Goal: Use online tool/utility: Utilize a website feature to perform a specific function

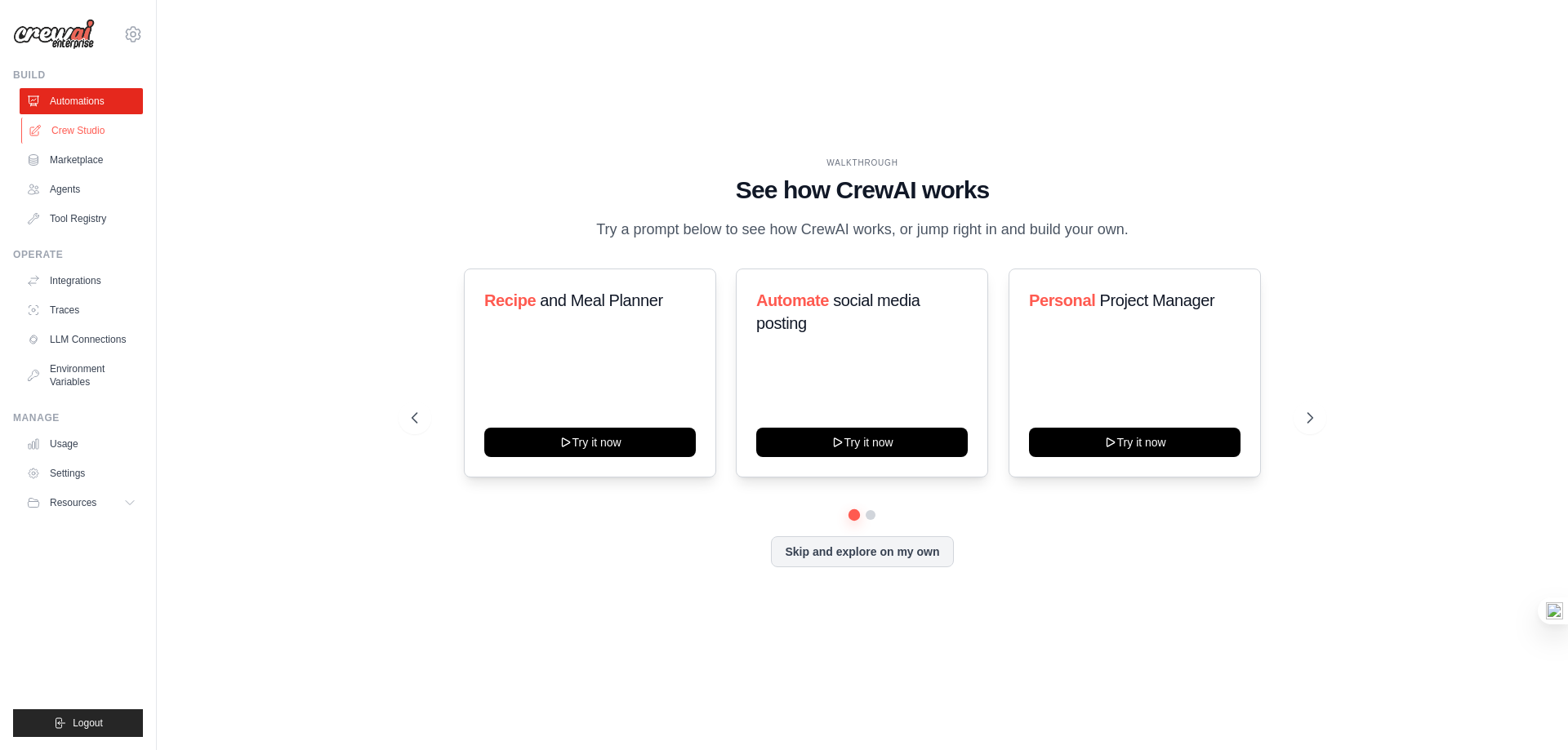
click at [100, 127] on link "Crew Studio" at bounding box center [83, 130] width 123 height 26
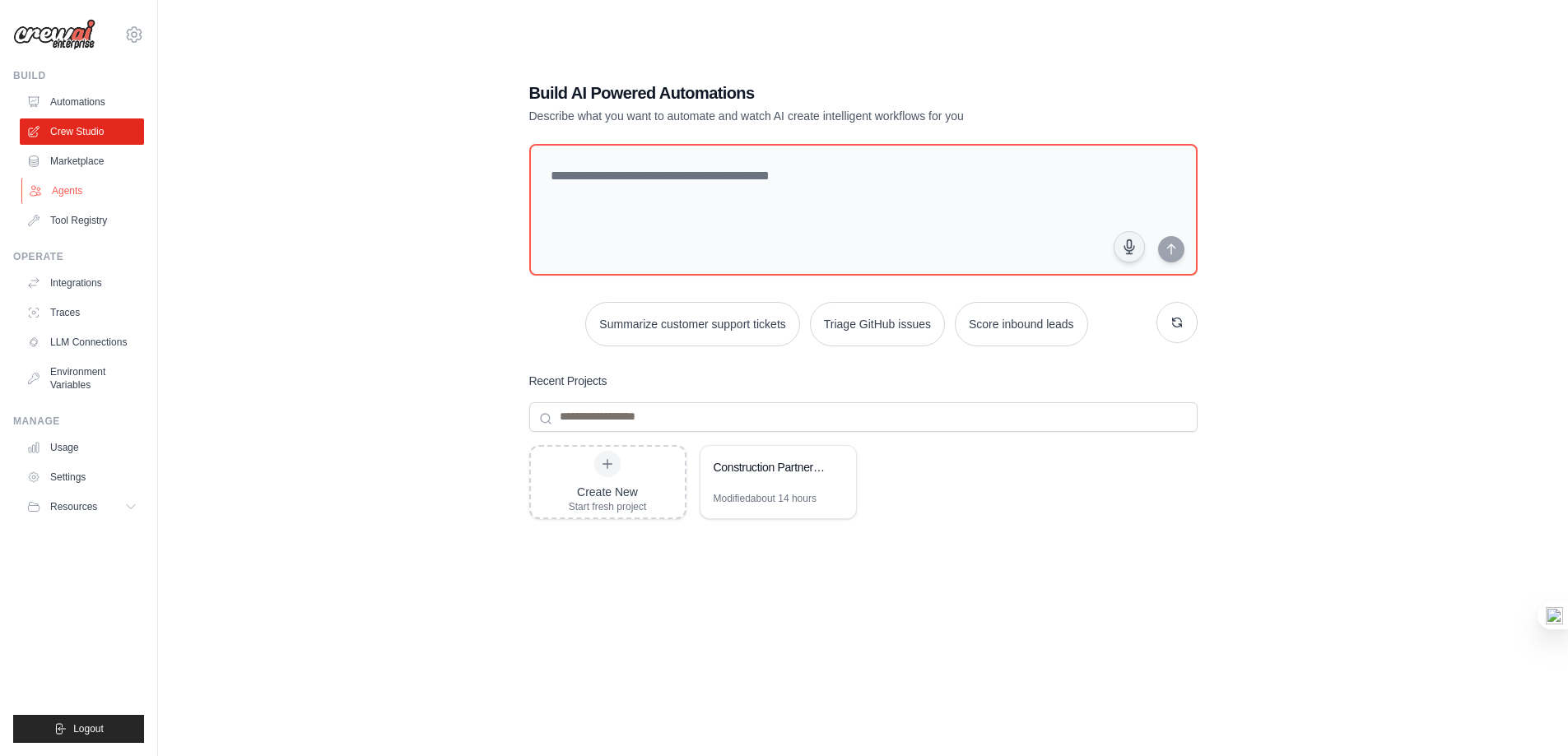
click at [93, 182] on link "Agents" at bounding box center [83, 190] width 124 height 26
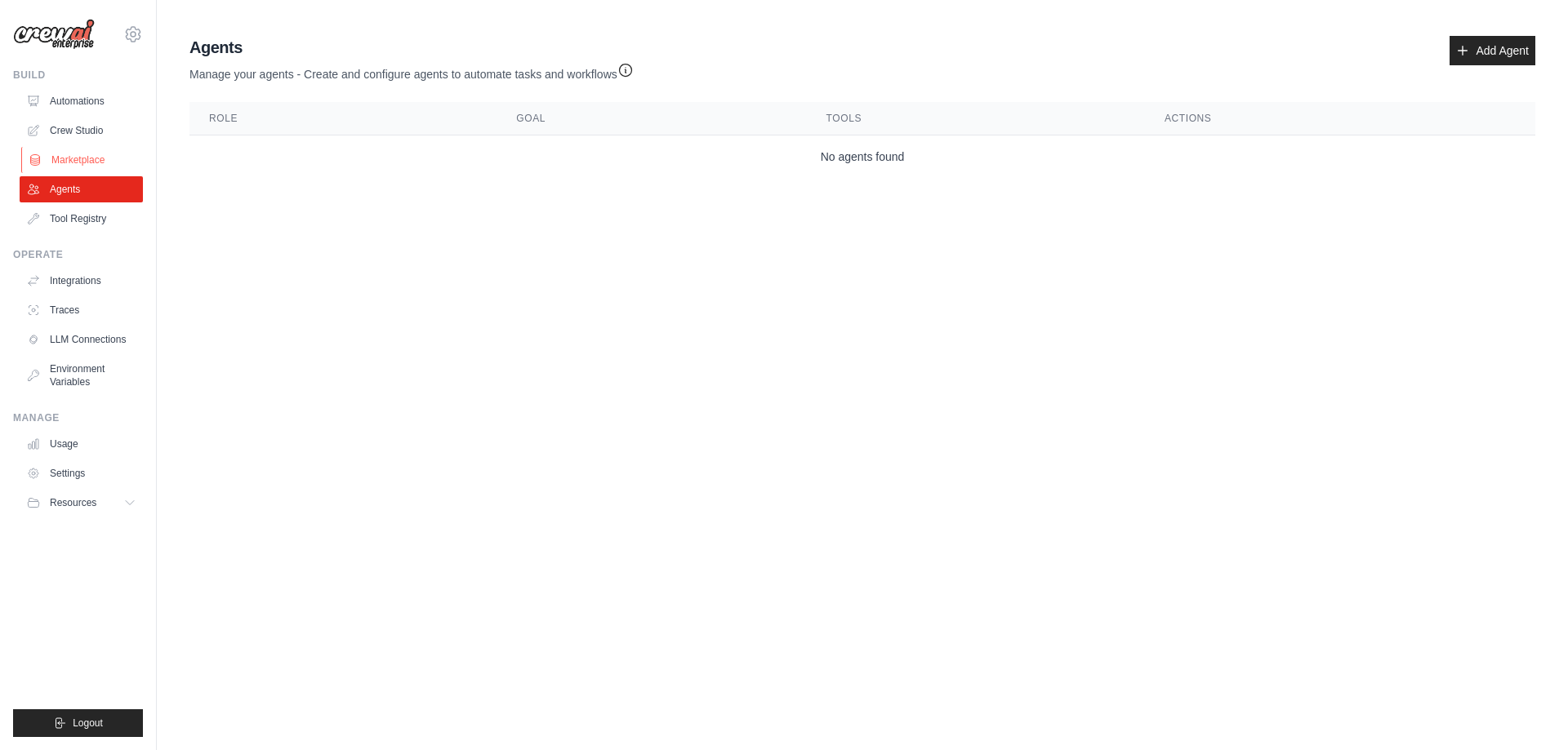
click at [83, 159] on link "Marketplace" at bounding box center [83, 160] width 123 height 26
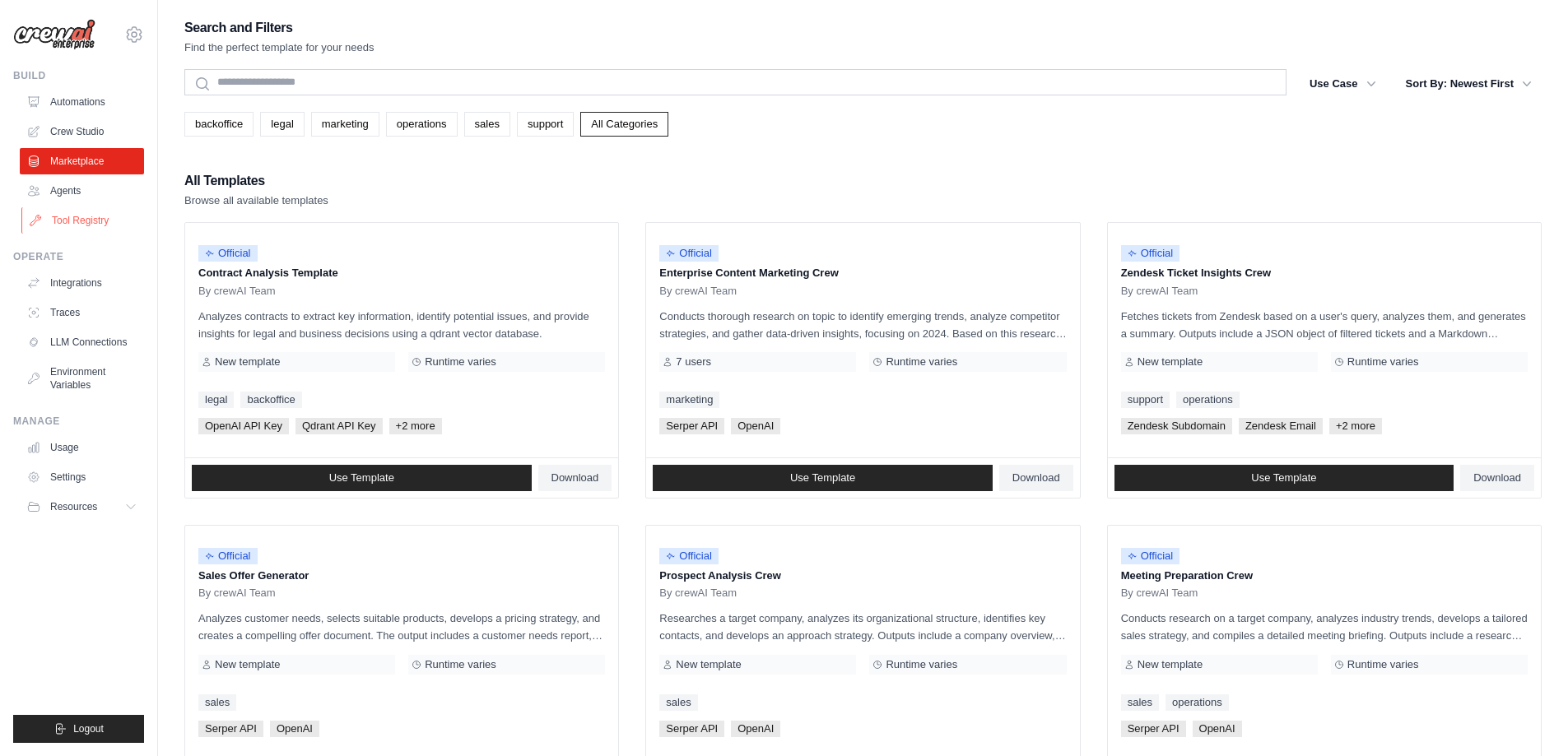
click at [96, 222] on link "Tool Registry" at bounding box center [83, 220] width 124 height 26
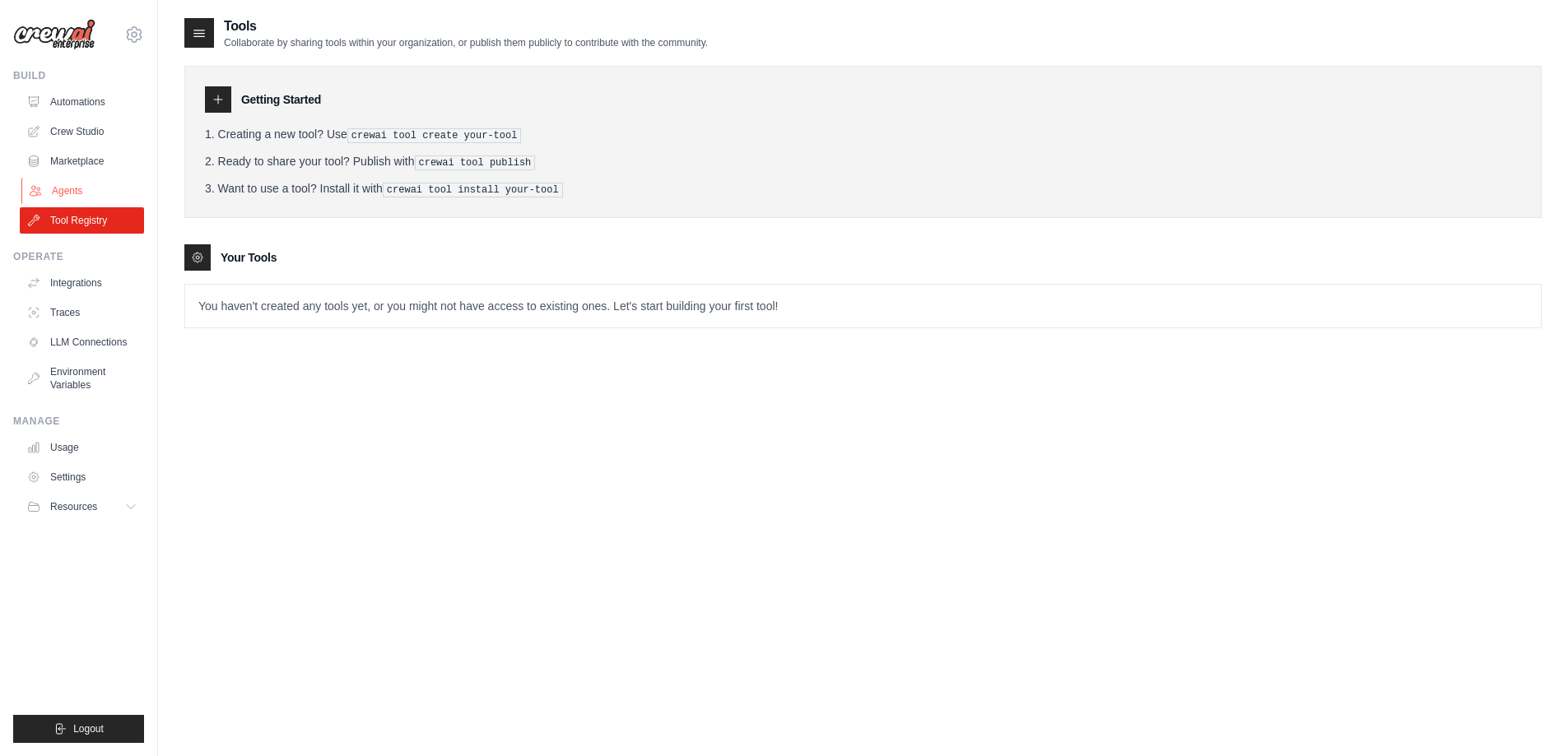
click at [77, 191] on link "Agents" at bounding box center [83, 190] width 124 height 26
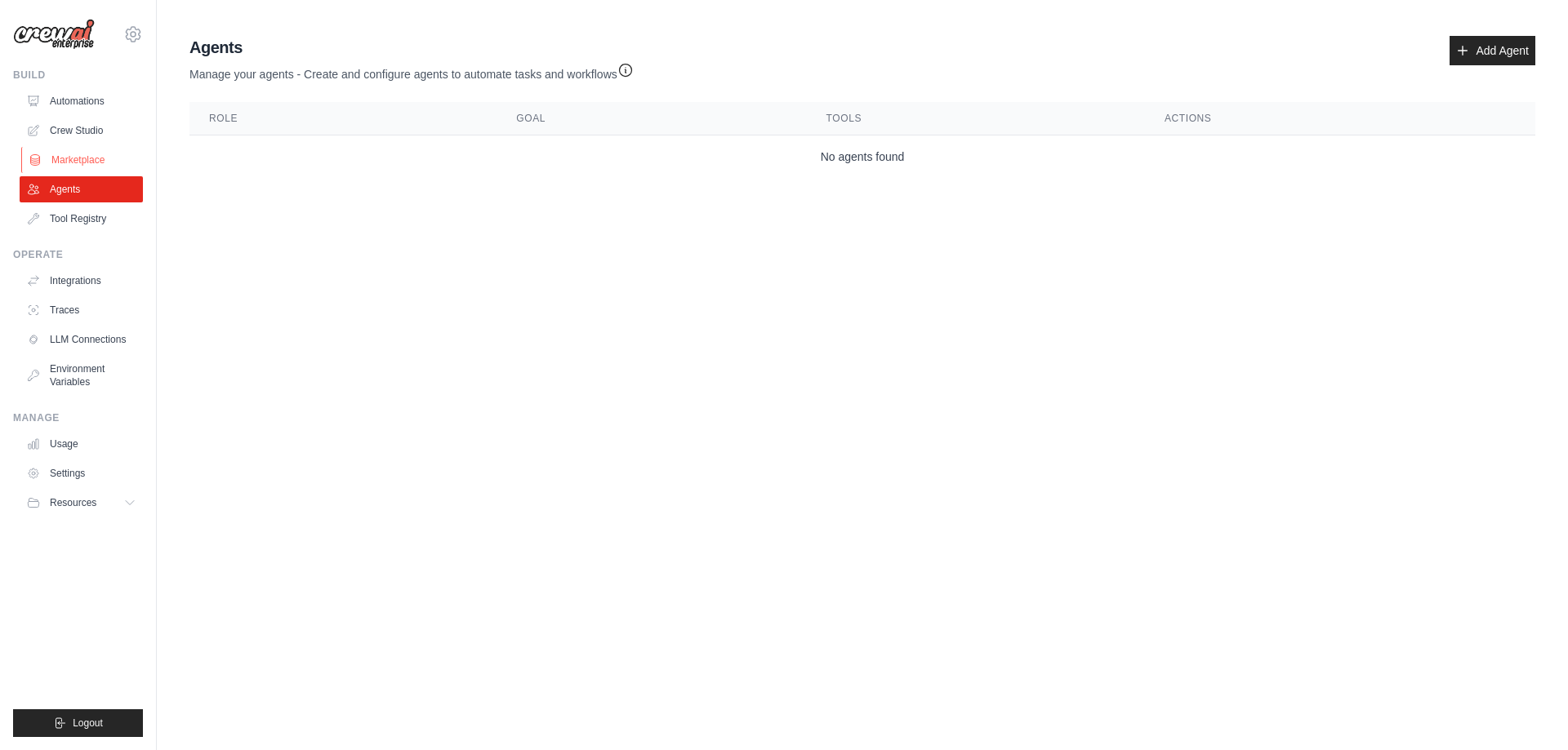
click at [79, 149] on link "Marketplace" at bounding box center [83, 160] width 123 height 26
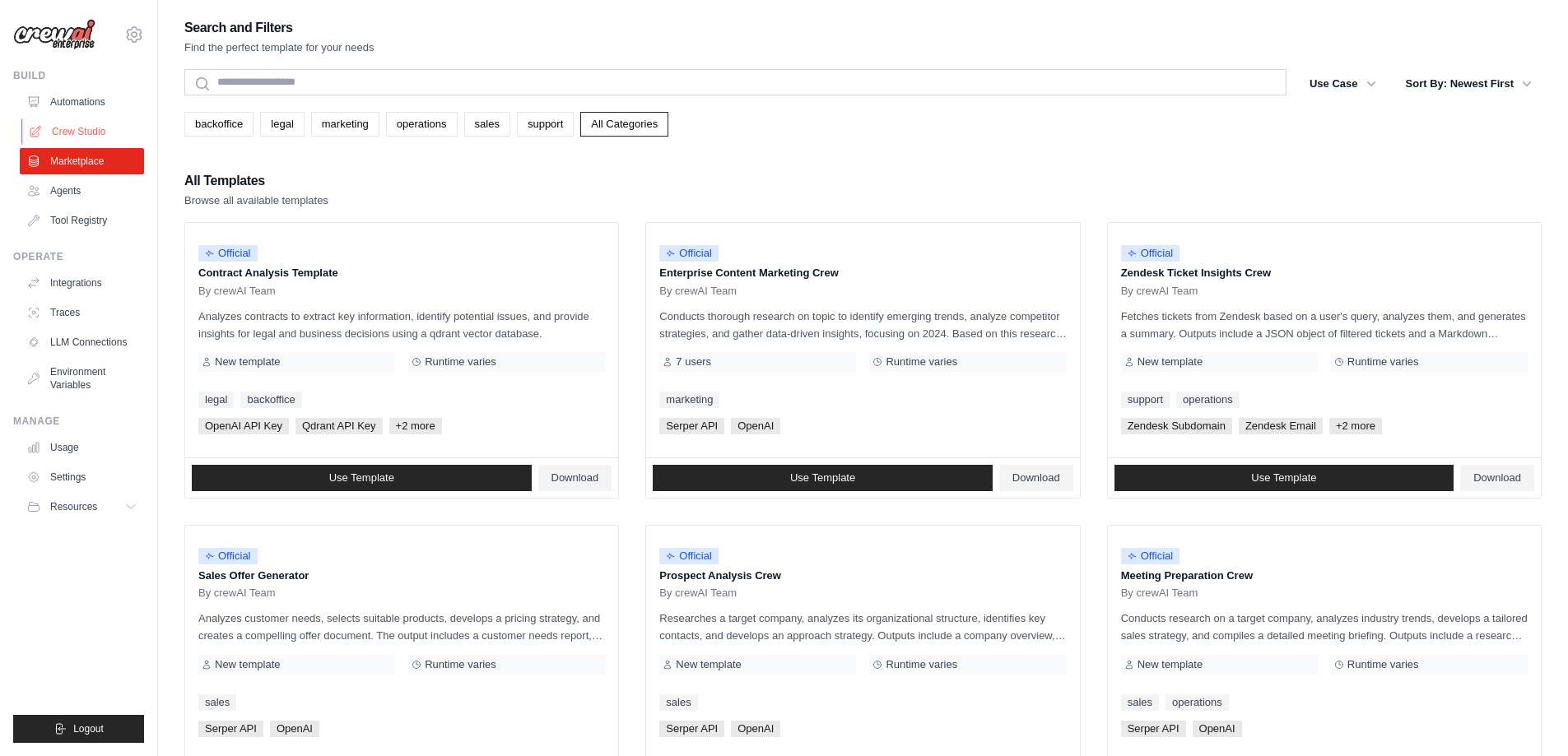
click at [77, 123] on link "Crew Studio" at bounding box center [83, 132] width 124 height 26
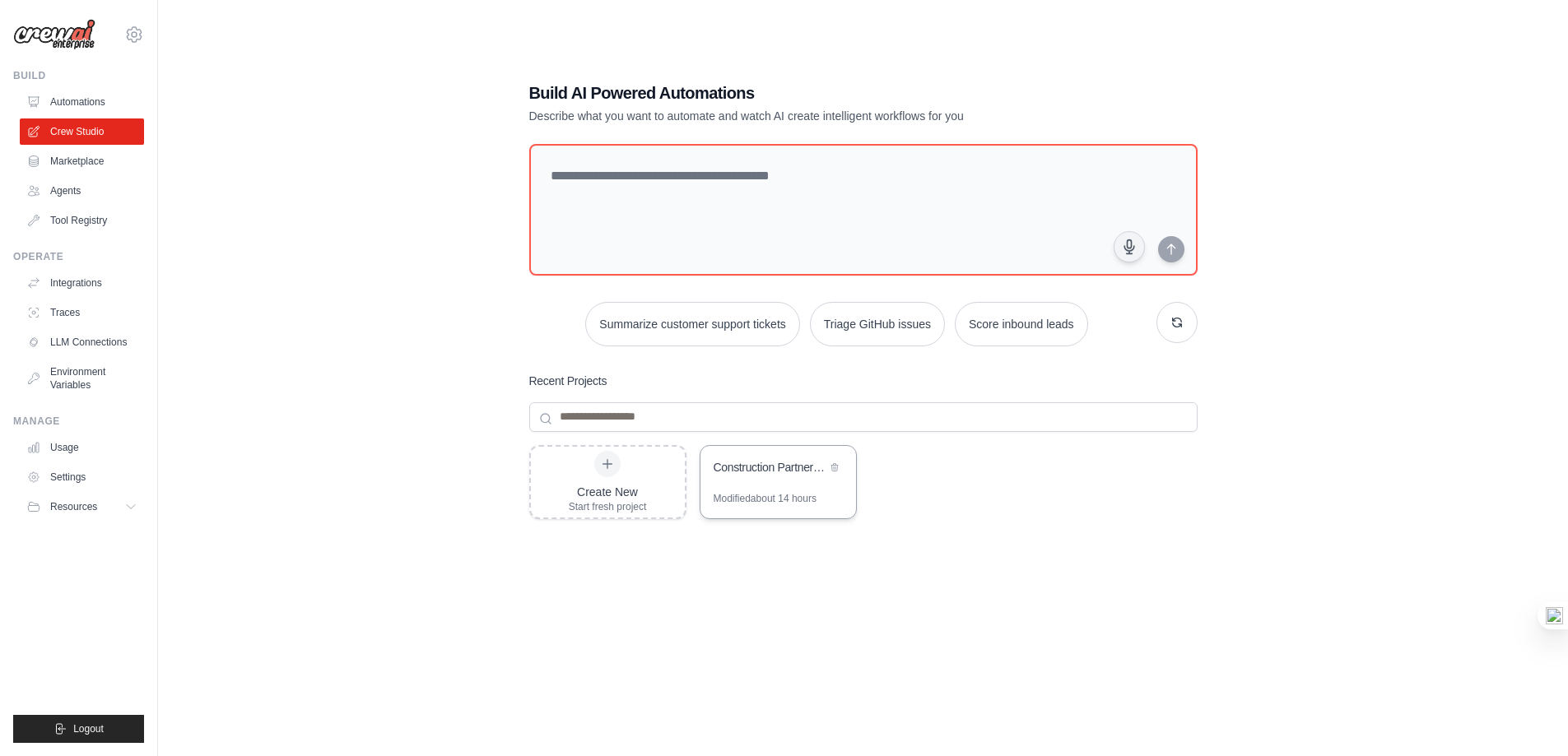
click at [742, 498] on div "Modified about 14 hours" at bounding box center [764, 499] width 103 height 14
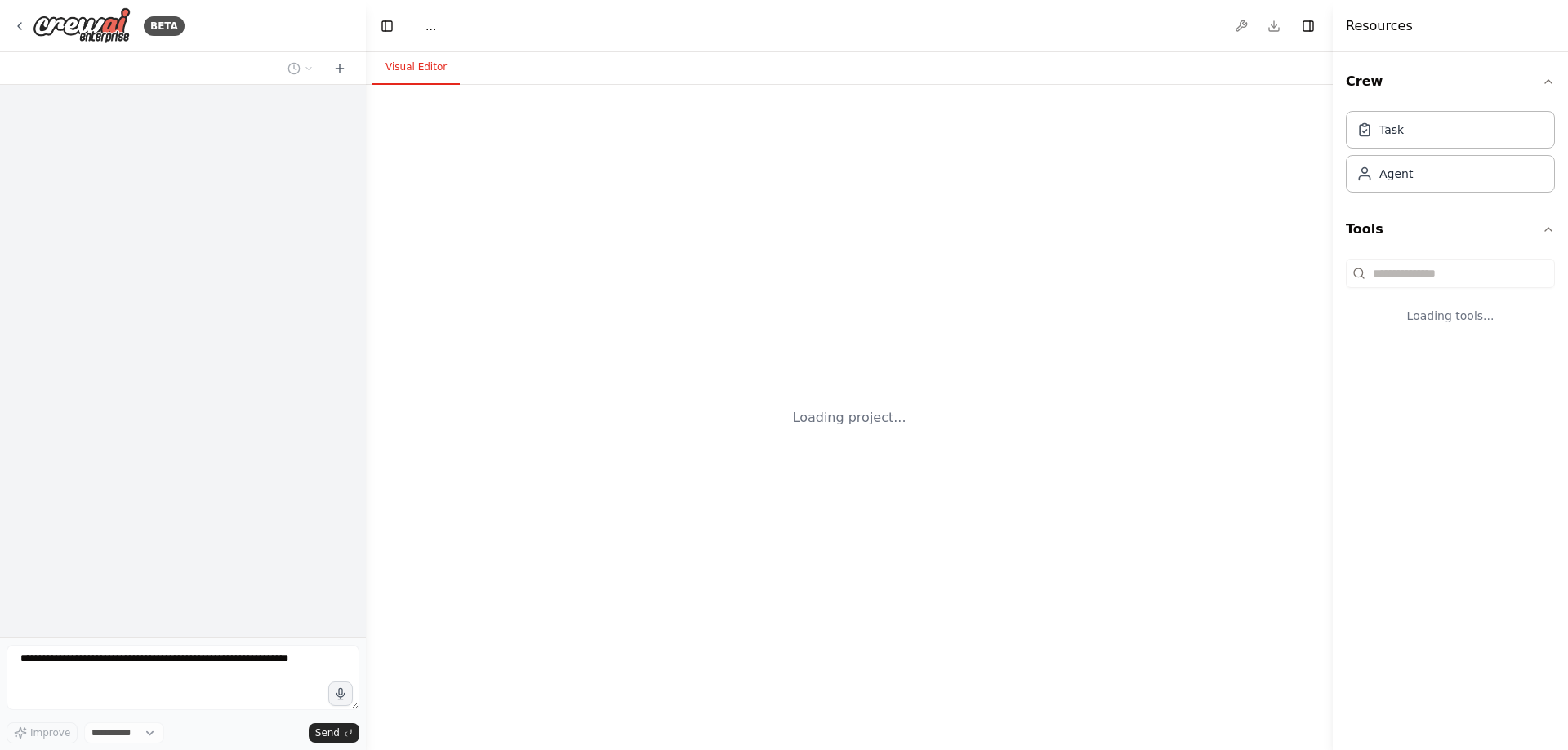
select select "****"
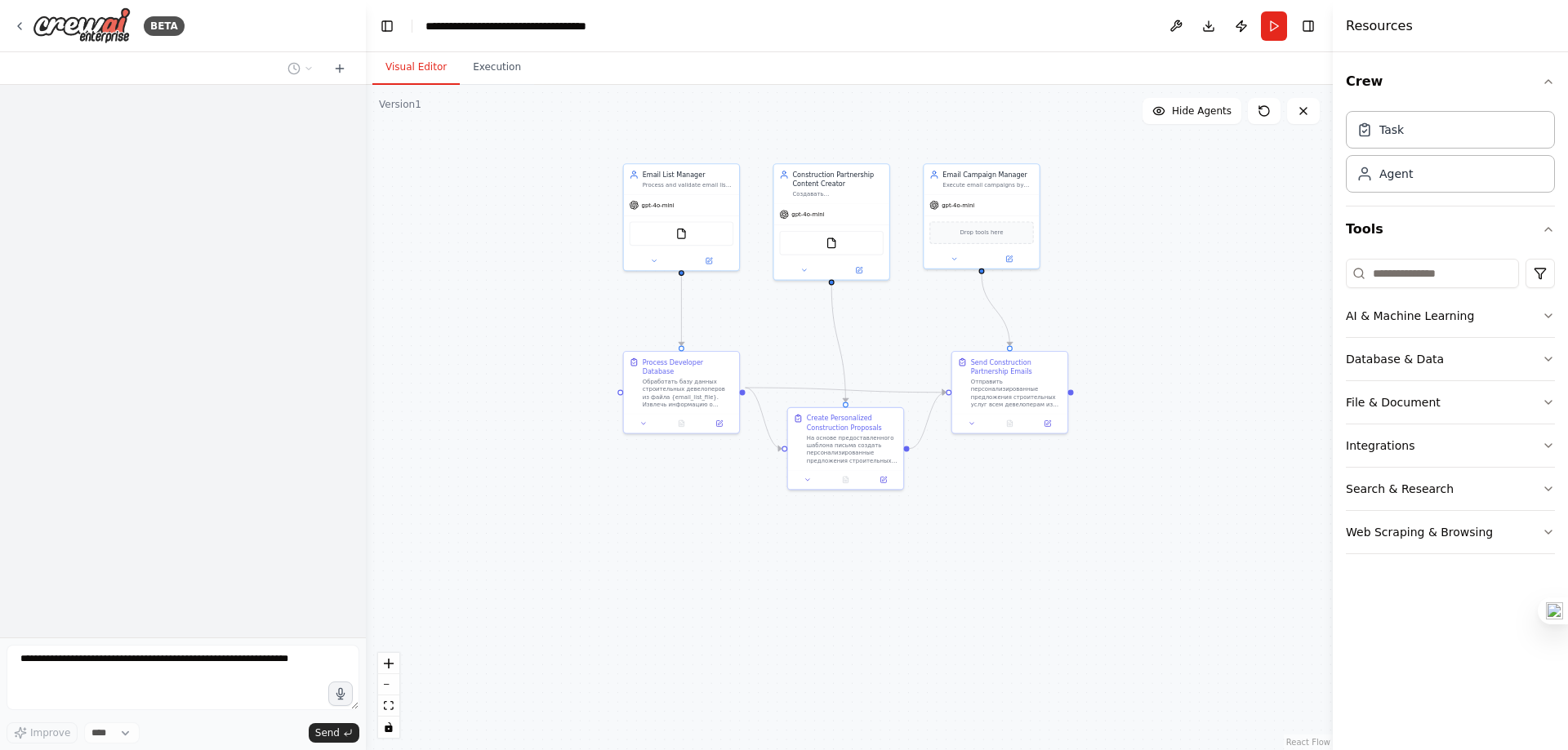
drag, startPoint x: 984, startPoint y: 455, endPoint x: 921, endPoint y: 333, distance: 137.3
click at [924, 329] on div ".deletable-edge-delete-btn { width: 20px; height: 20px; border: 0px solid #ffff…" at bounding box center [850, 418] width 967 height 665
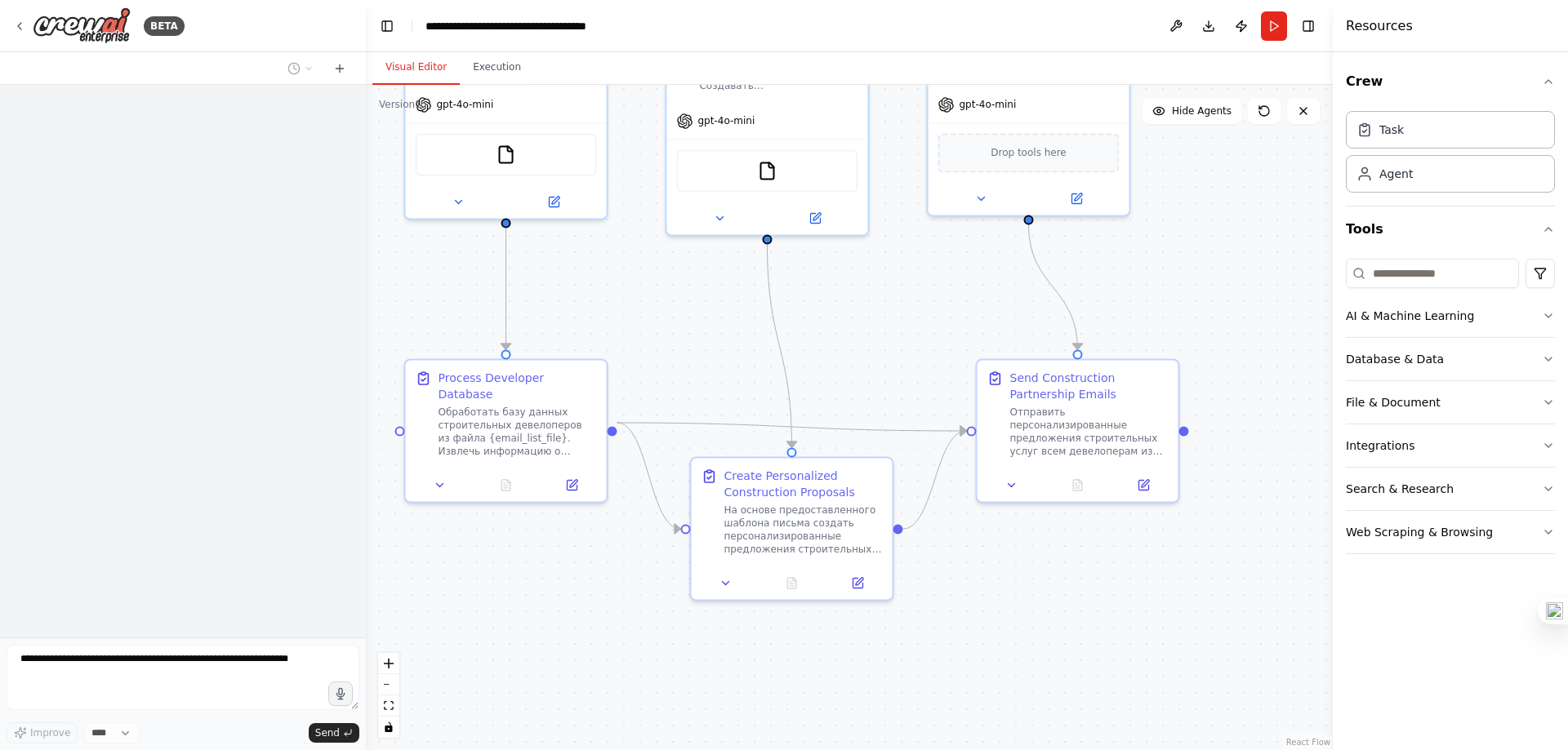
scroll to position [3880, 0]
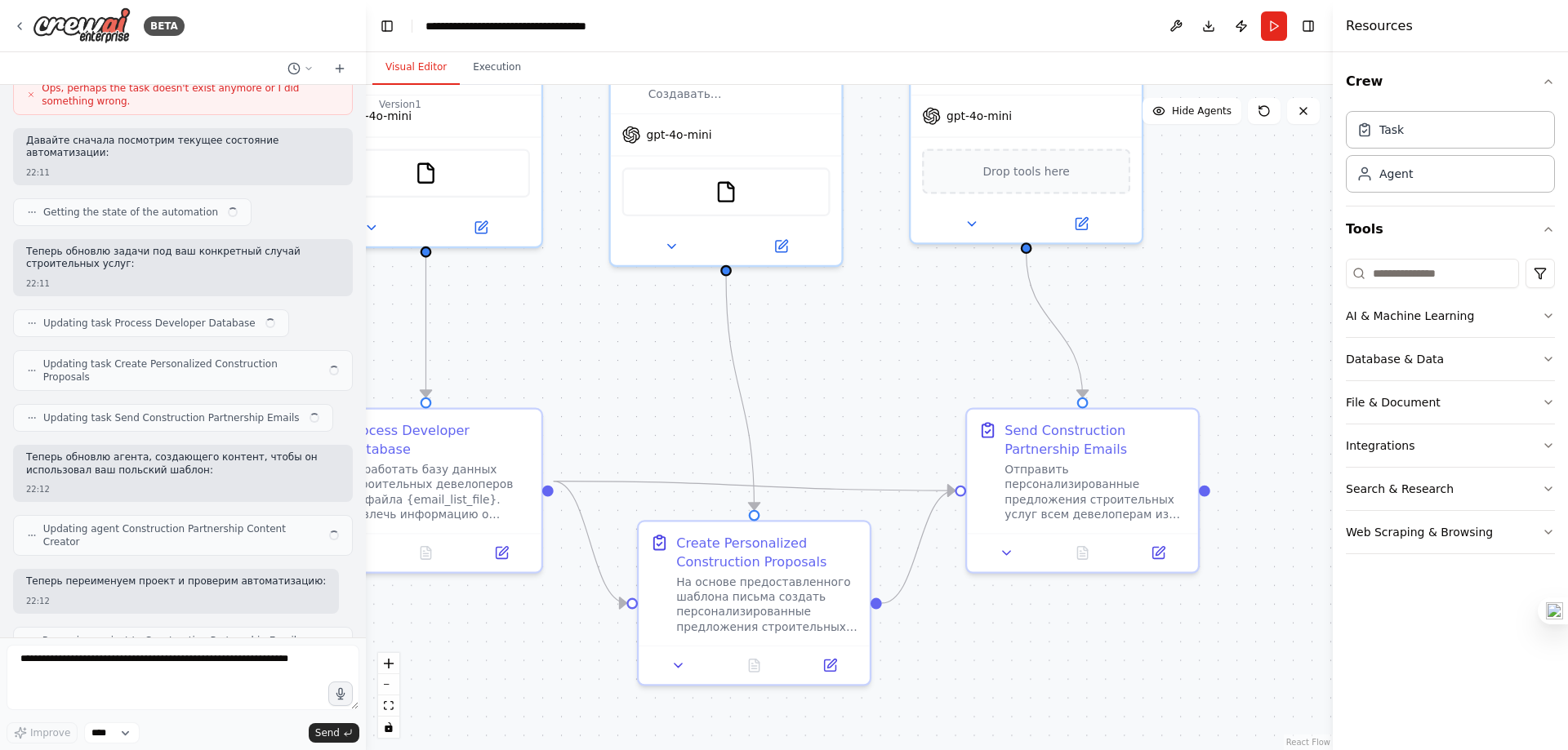
drag, startPoint x: 930, startPoint y: 312, endPoint x: 879, endPoint y: 417, distance: 116.7
click at [879, 417] on div ".deletable-edge-delete-btn { width: 20px; height: 20px; border: 0px solid #ffff…" at bounding box center [850, 418] width 967 height 665
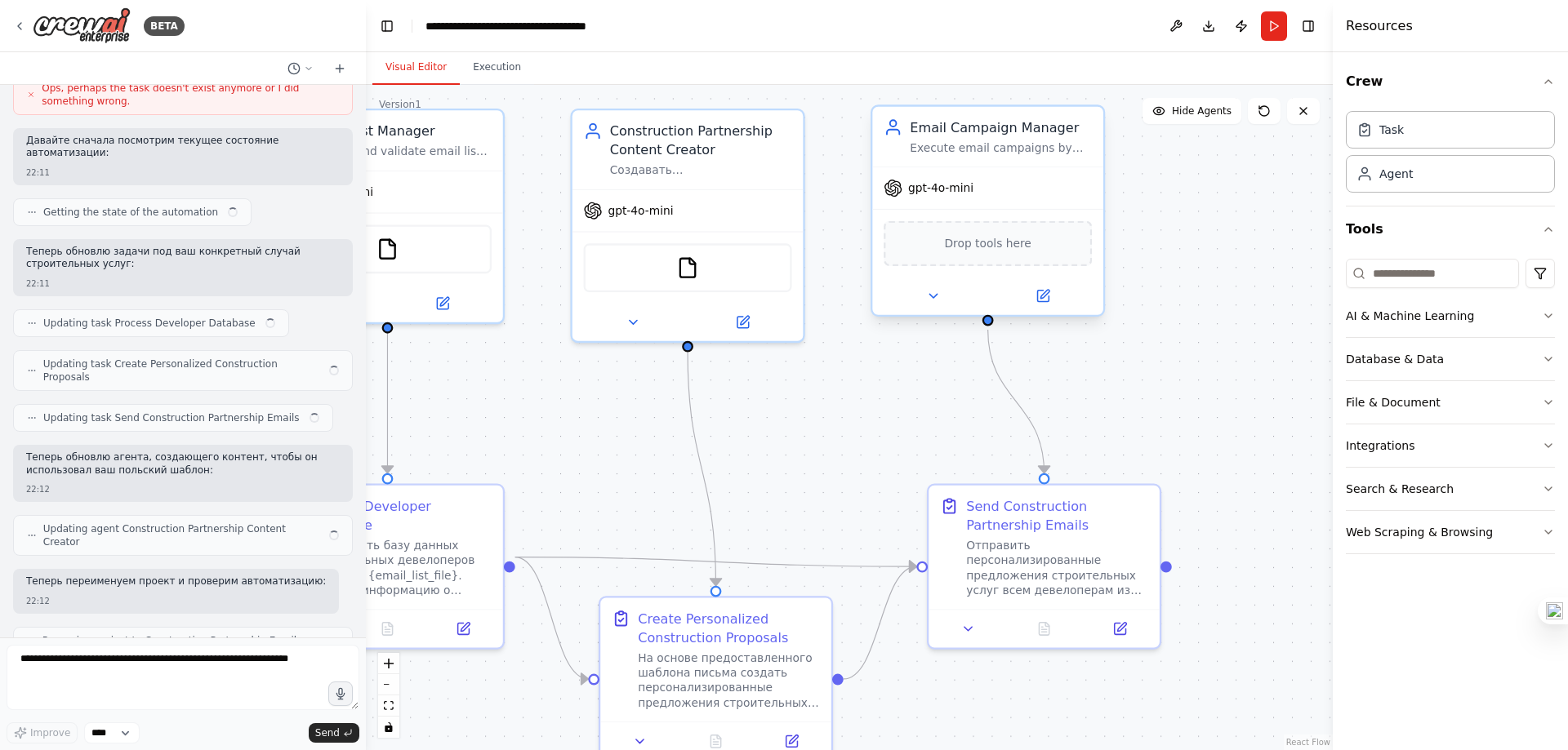
click at [978, 237] on span "Drop tools here" at bounding box center [987, 243] width 87 height 19
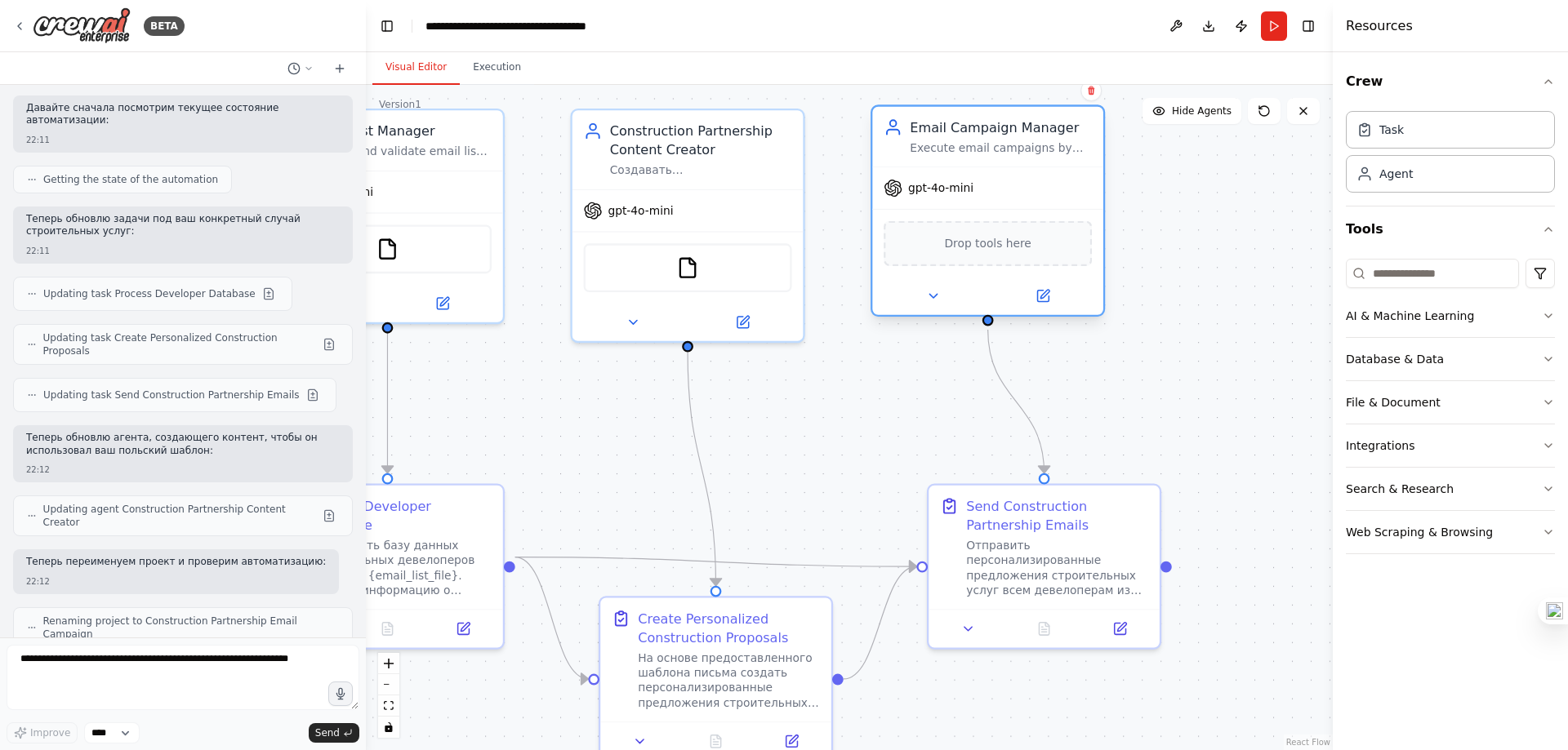
click at [1032, 243] on div "Drop tools here" at bounding box center [987, 243] width 208 height 45
click at [1000, 262] on div "Drop tools here" at bounding box center [987, 243] width 208 height 45
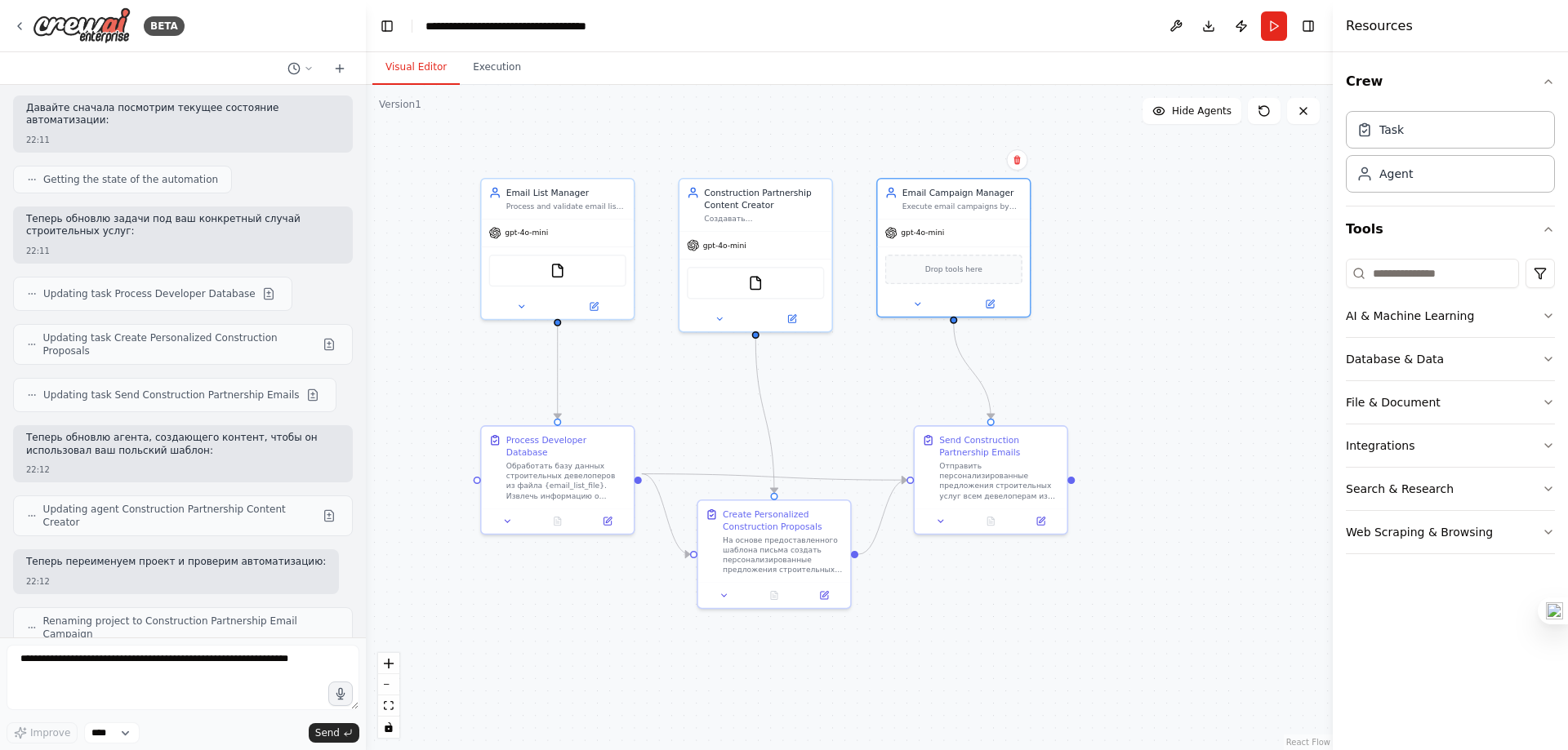
drag, startPoint x: 864, startPoint y: 425, endPoint x: 925, endPoint y: 327, distance: 115.4
click at [936, 305] on div ".deletable-edge-delete-btn { width: 20px; height: 20px; border: 0px solid #ffff…" at bounding box center [850, 418] width 967 height 665
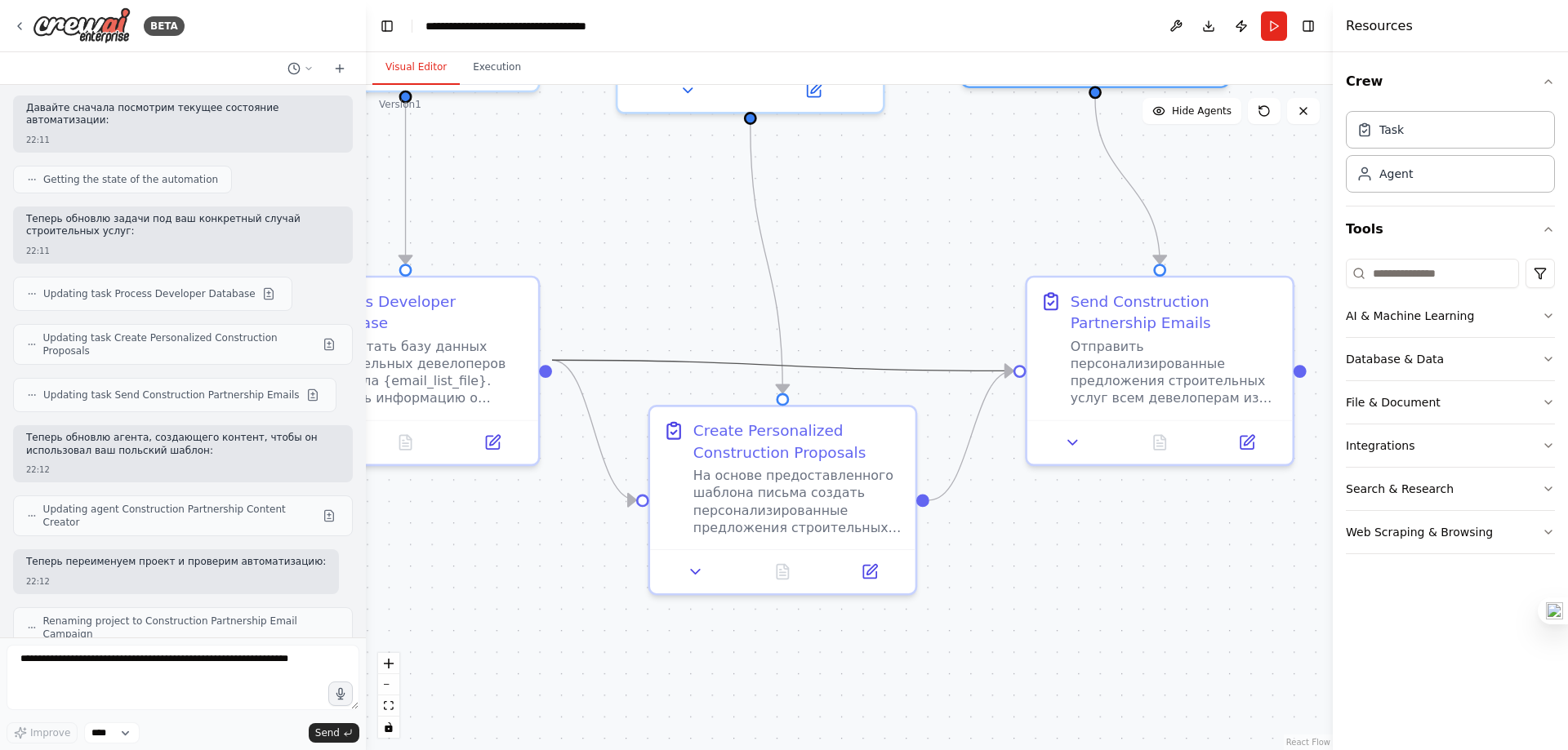
drag, startPoint x: 909, startPoint y: 328, endPoint x: 893, endPoint y: 314, distance: 21.3
click at [893, 316] on div ".deletable-edge-delete-btn { width: 20px; height: 20px; border: 0px solid #ffff…" at bounding box center [850, 418] width 967 height 665
click at [792, 503] on div "На основе предоставленного шаблона письма создать персонализированные предложен…" at bounding box center [797, 497] width 209 height 68
click at [881, 575] on button at bounding box center [870, 567] width 74 height 26
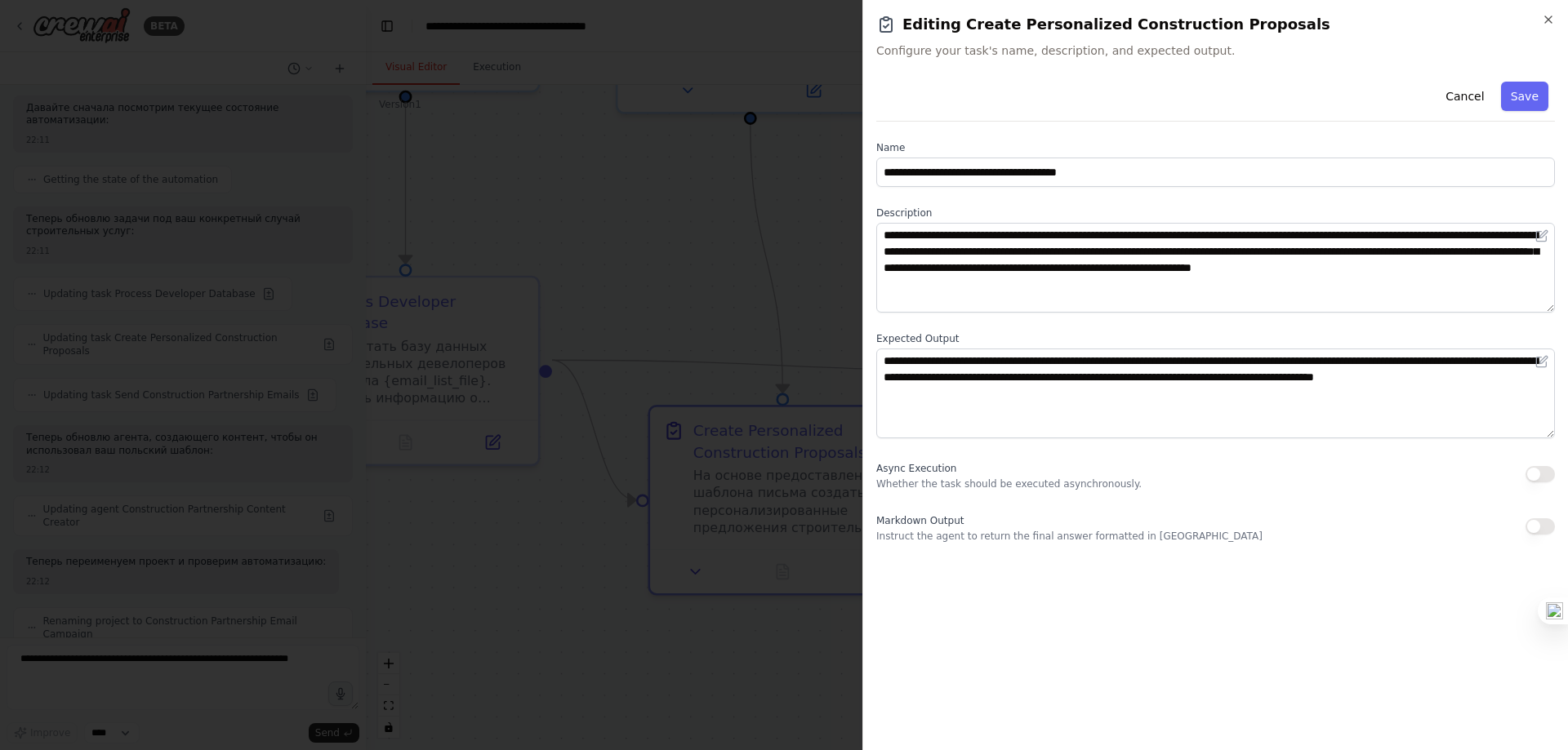
click at [498, 422] on div at bounding box center [784, 375] width 1568 height 750
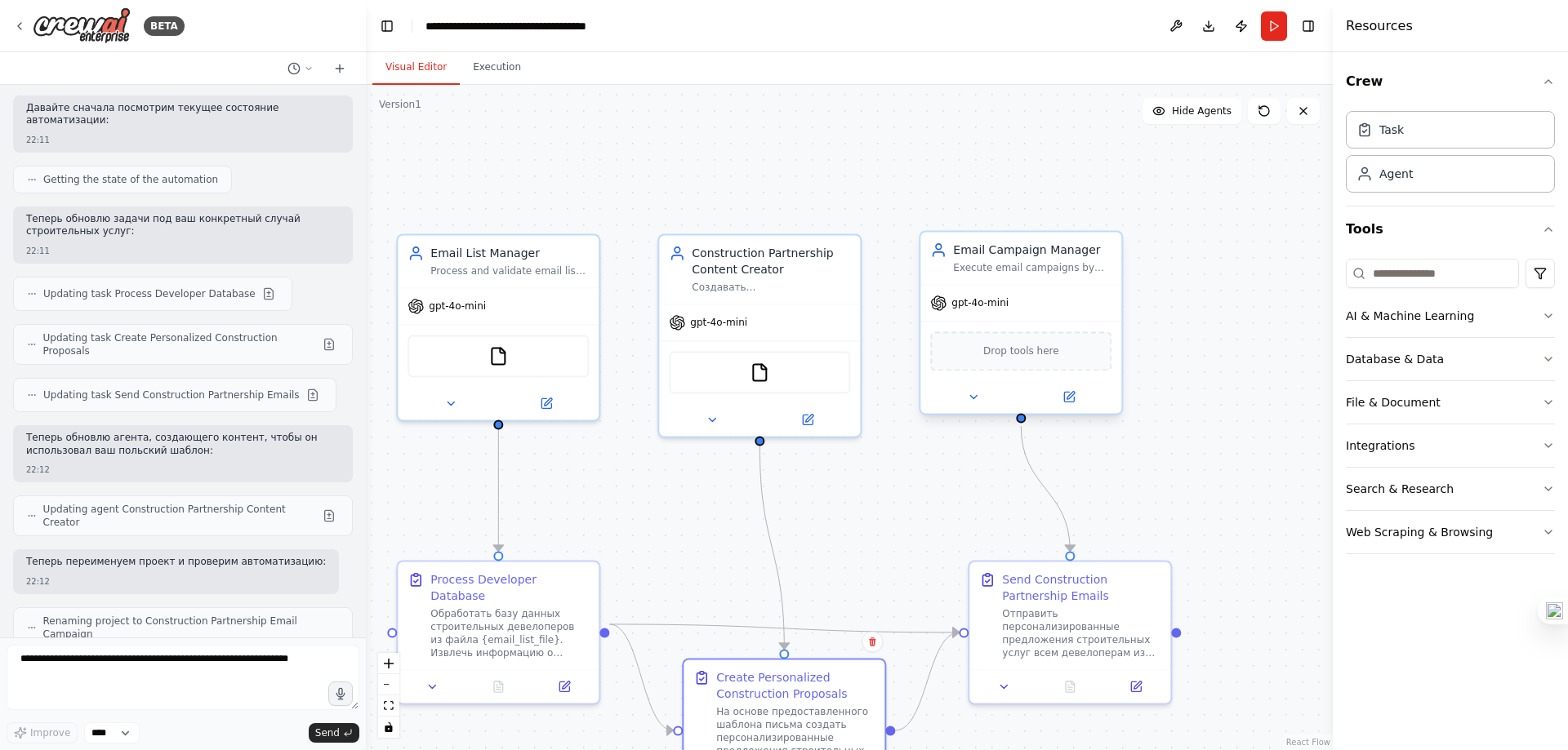
click at [1033, 332] on div "Drop tools here" at bounding box center [1021, 351] width 181 height 40
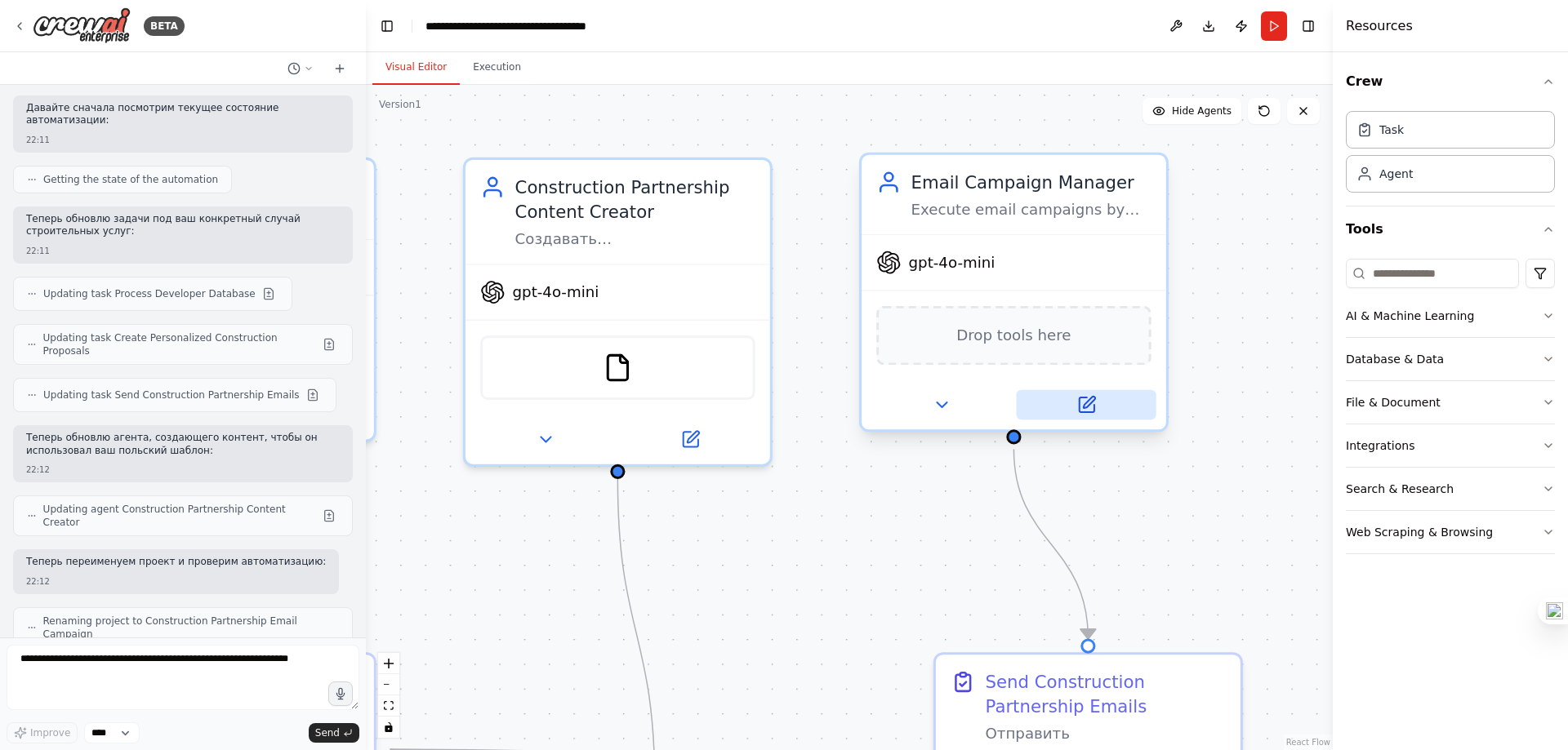
click at [1103, 404] on button at bounding box center [1086, 405] width 140 height 29
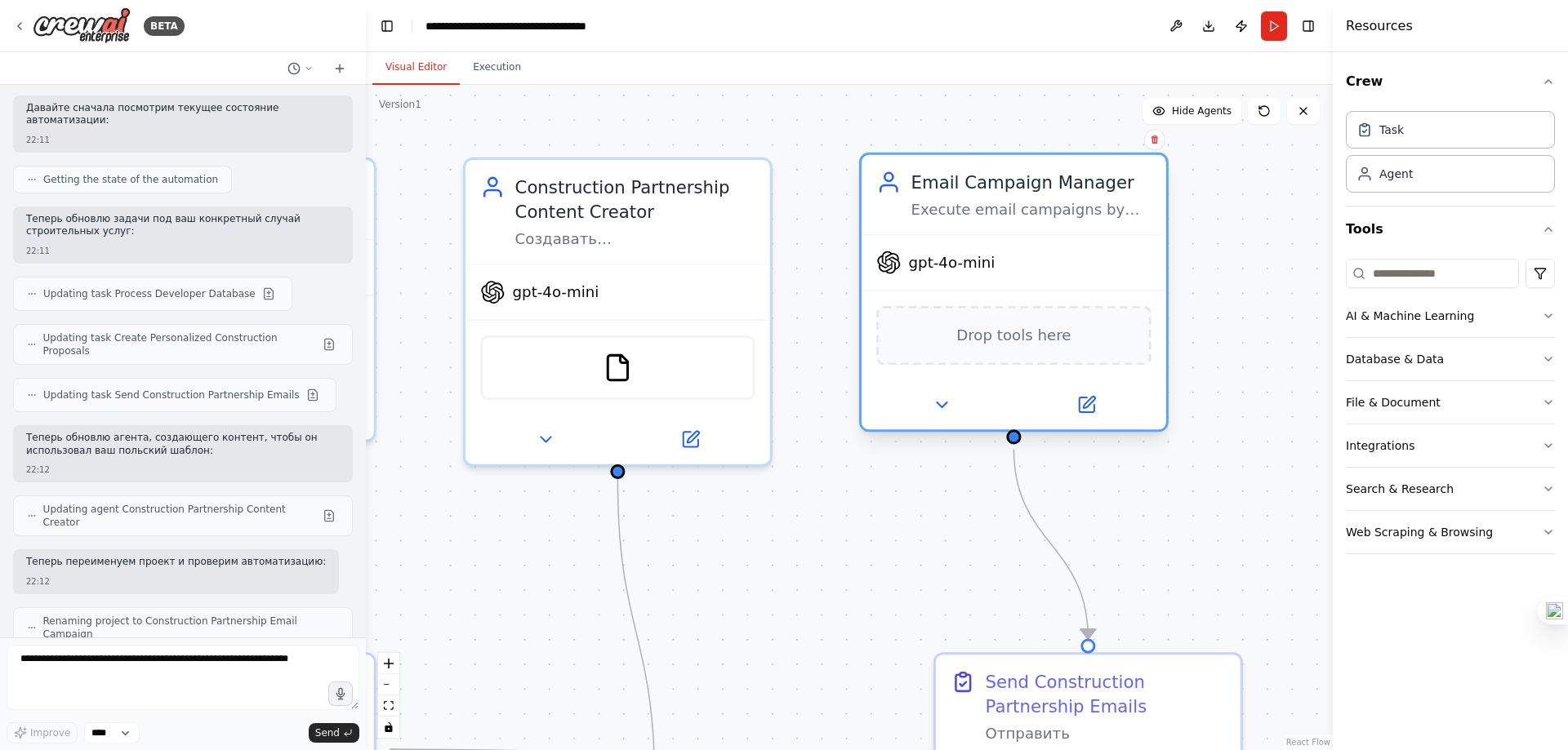
click at [989, 349] on div "Drop tools here" at bounding box center [1014, 336] width 275 height 60
click at [617, 574] on icon "Edge from ef083081-c7de-4811-baf4-055d36565e2f to 89fe7736-6992-4121-88bc-f6f09…" at bounding box center [636, 633] width 37 height 308
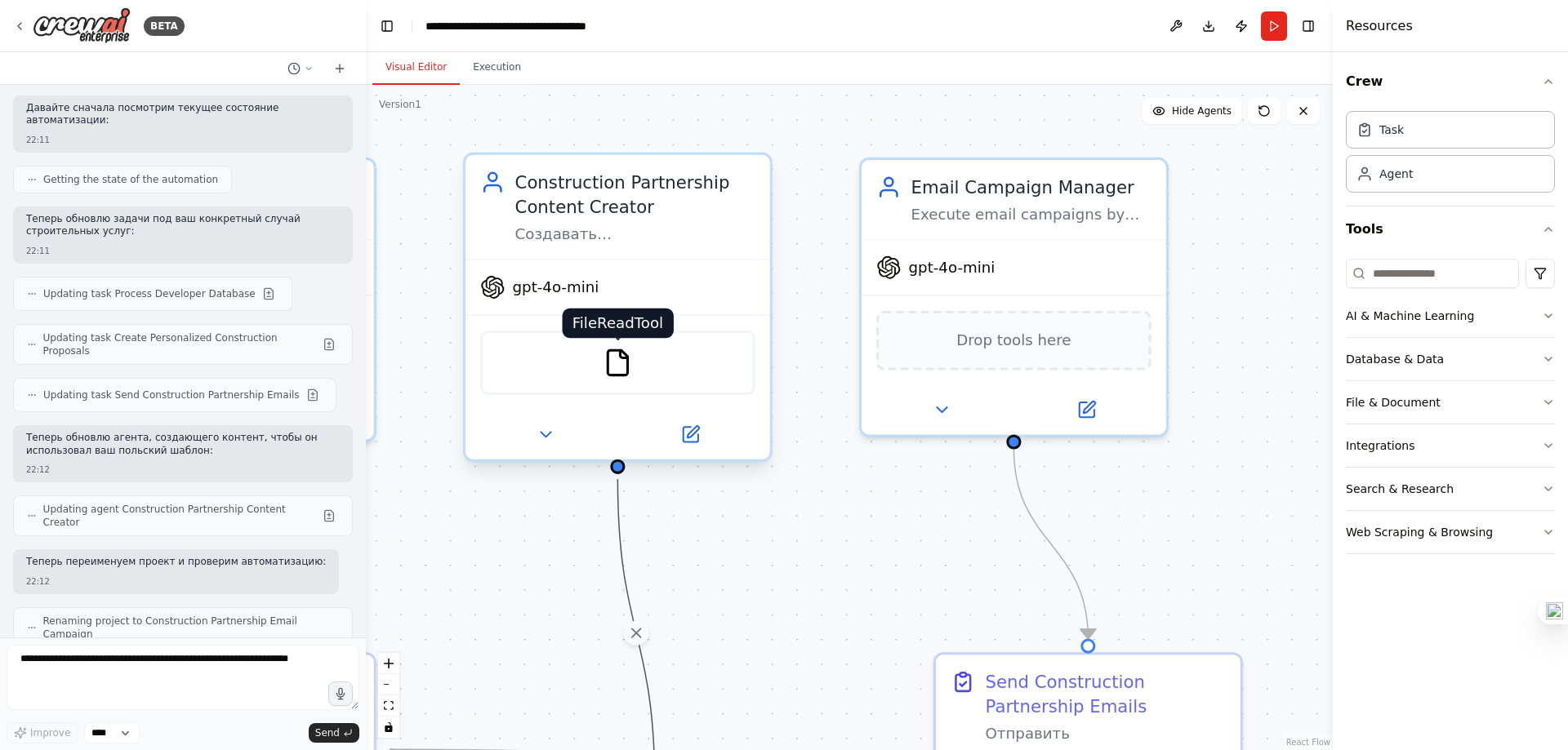
click at [613, 365] on img at bounding box center [617, 362] width 29 height 29
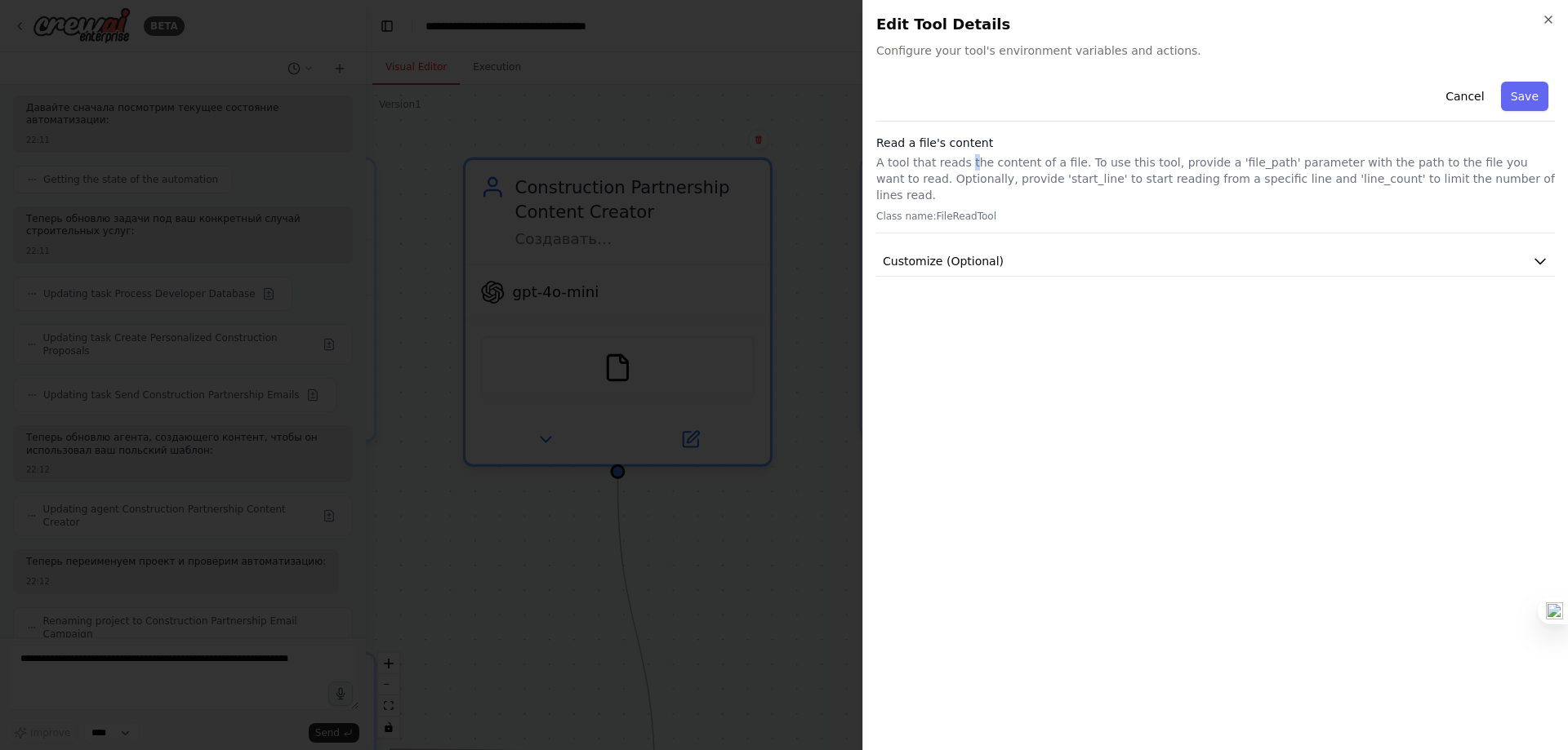
click at [965, 168] on p "A tool that reads the content of a file. To use this tool, provide a 'file_path…" at bounding box center [1216, 178] width 679 height 49
drag, startPoint x: 622, startPoint y: 502, endPoint x: 582, endPoint y: 510, distance: 40.8
click at [621, 503] on div at bounding box center [784, 375] width 1568 height 750
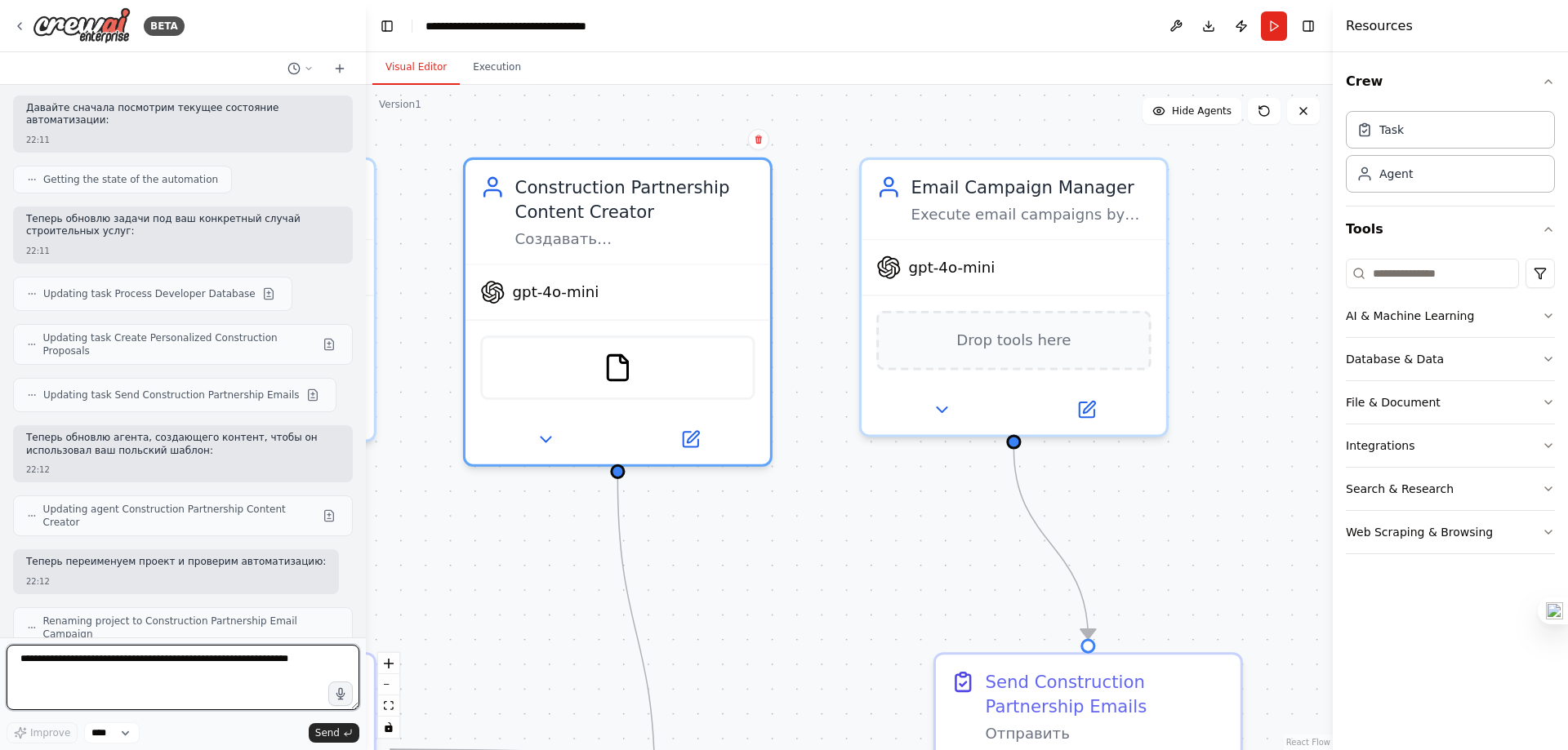
click at [245, 677] on textarea at bounding box center [183, 678] width 353 height 66
type textarea "**********"
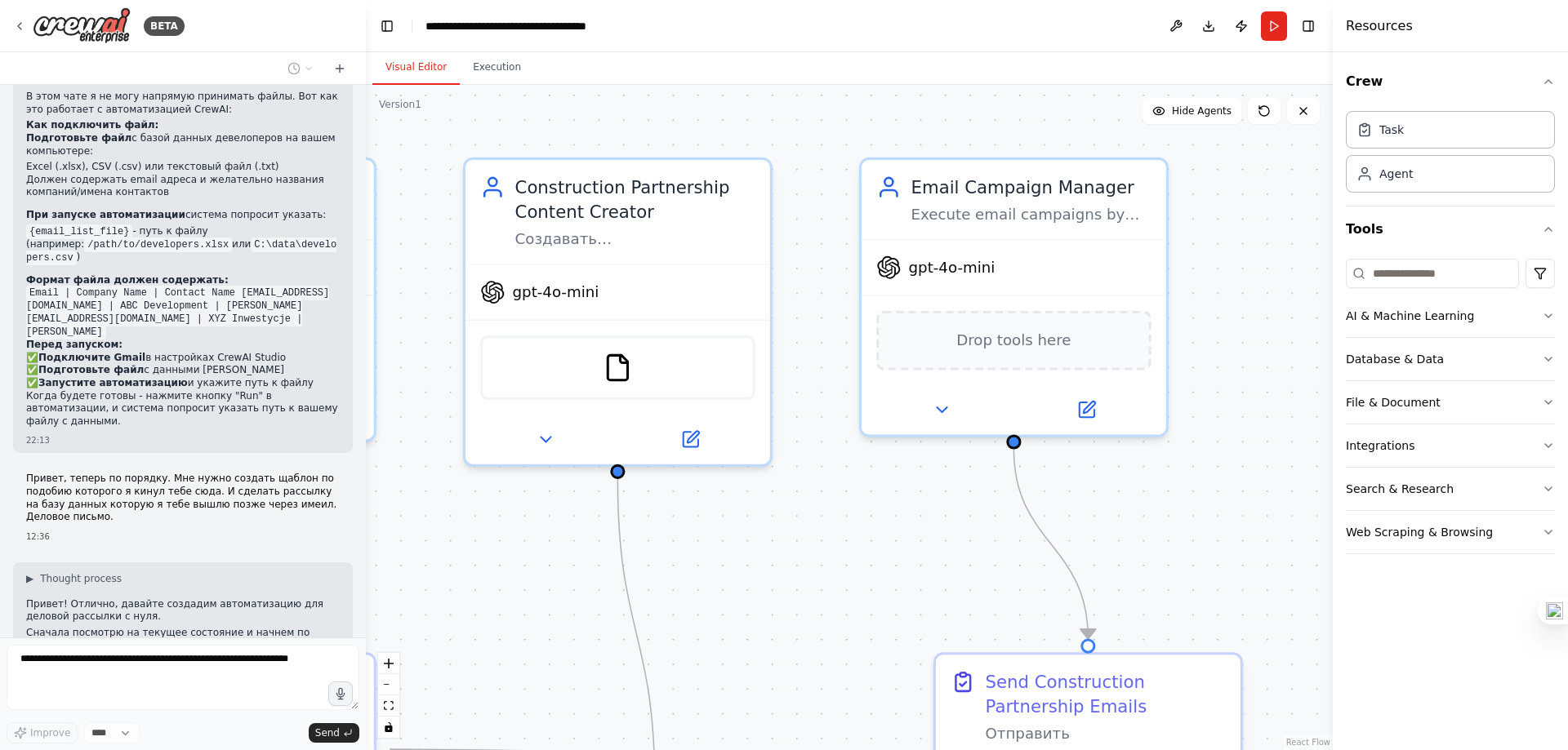
scroll to position [5165, 0]
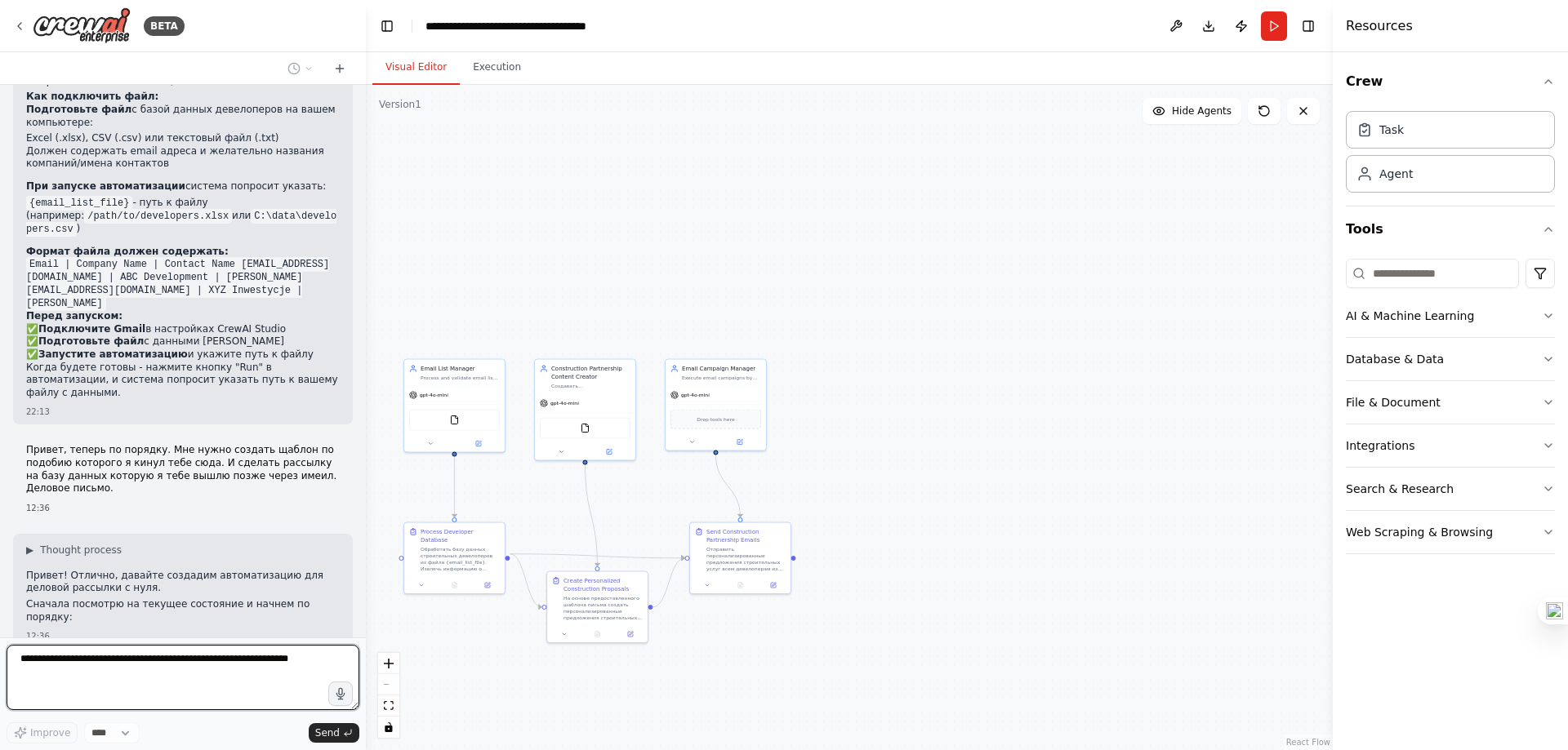
drag, startPoint x: 573, startPoint y: 541, endPoint x: 701, endPoint y: 474, distance: 144.5
click at [701, 474] on div ".deletable-edge-delete-btn { width: 20px; height: 20px; border: 0px solid #ffff…" at bounding box center [850, 418] width 967 height 665
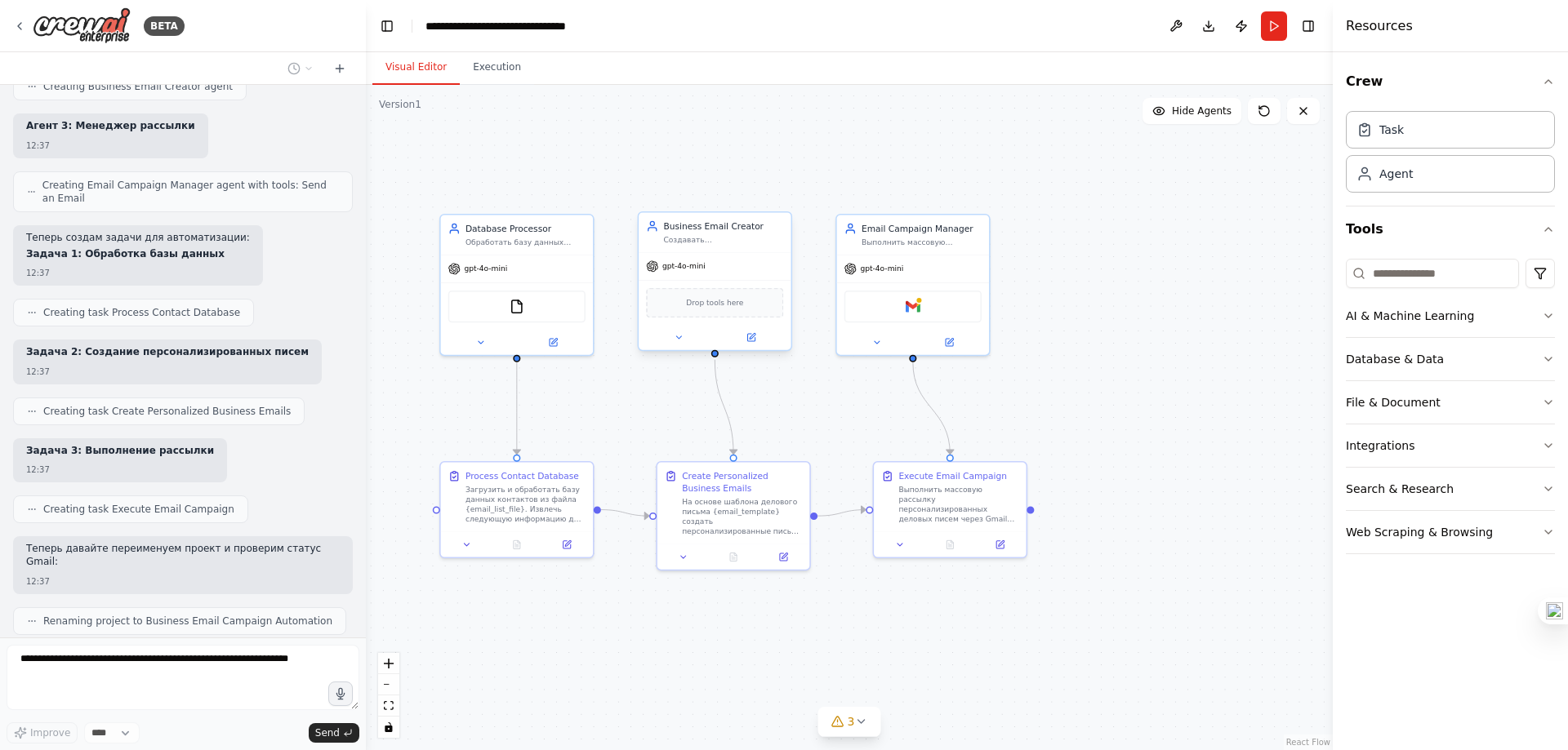
scroll to position [6519, 0]
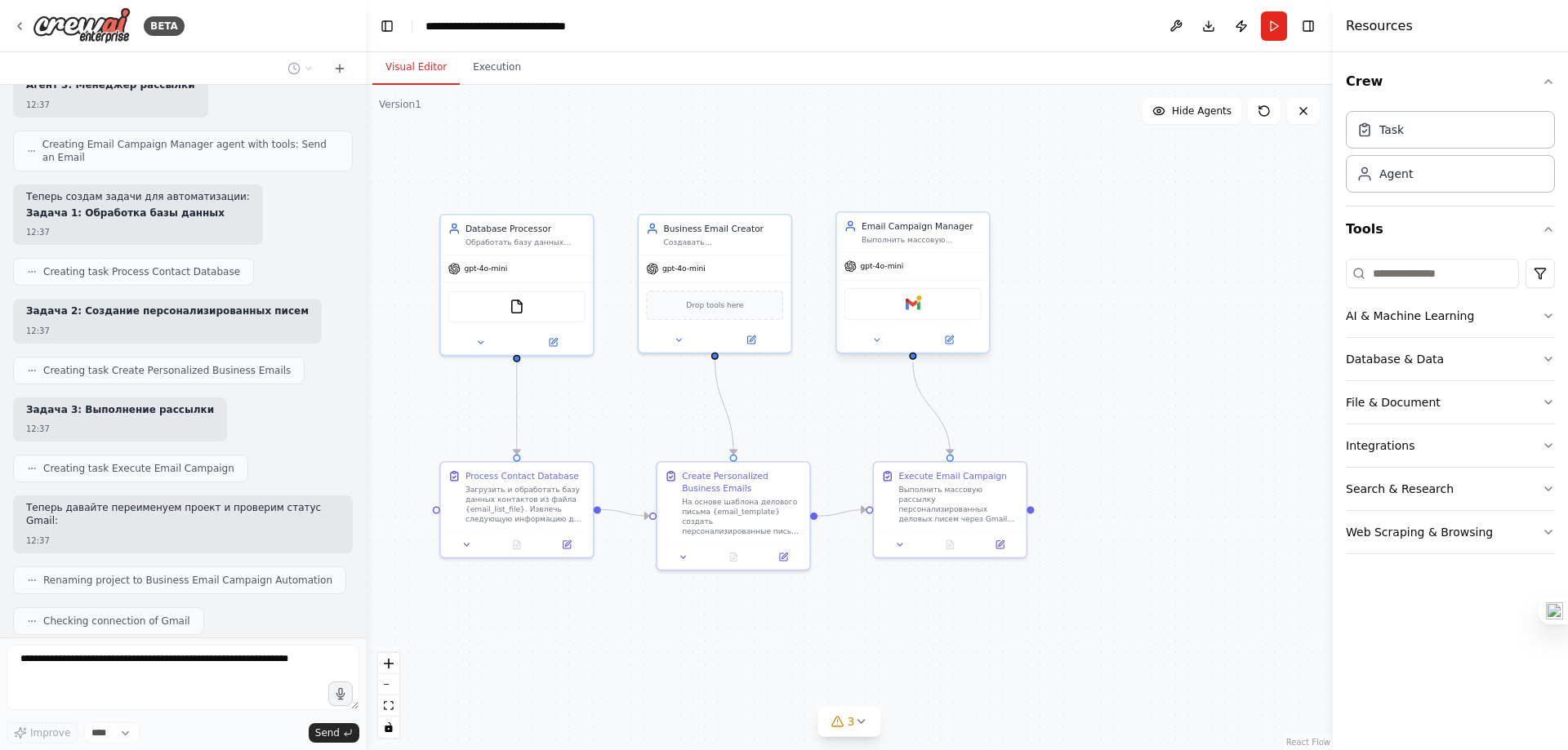
click at [906, 314] on div "Gmail" at bounding box center [913, 304] width 137 height 32
click at [931, 310] on div "Gmail" at bounding box center [913, 304] width 137 height 32
click at [912, 301] on img at bounding box center [913, 303] width 14 height 14
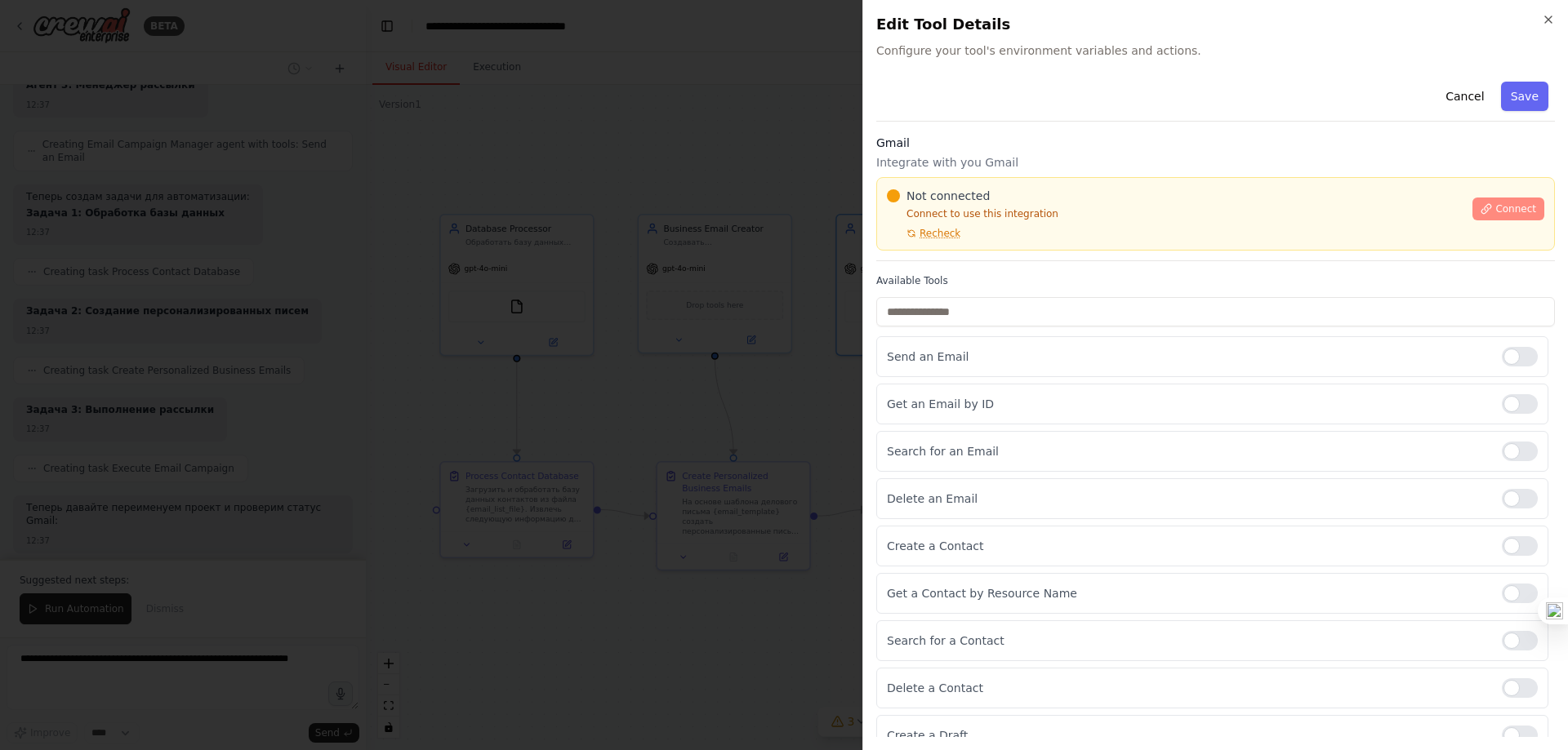
click at [1496, 214] on span "Connect" at bounding box center [1516, 210] width 40 height 13
click at [923, 238] on span "Recheck" at bounding box center [940, 234] width 40 height 13
click at [924, 238] on span "Recheck" at bounding box center [940, 234] width 40 height 13
click at [961, 240] on div "Not connected Connect to use this integration Recheck Connect" at bounding box center [1216, 213] width 679 height 73
click at [976, 246] on div "Not connected Connect to use this integration Recheck Connect" at bounding box center [1216, 213] width 679 height 73
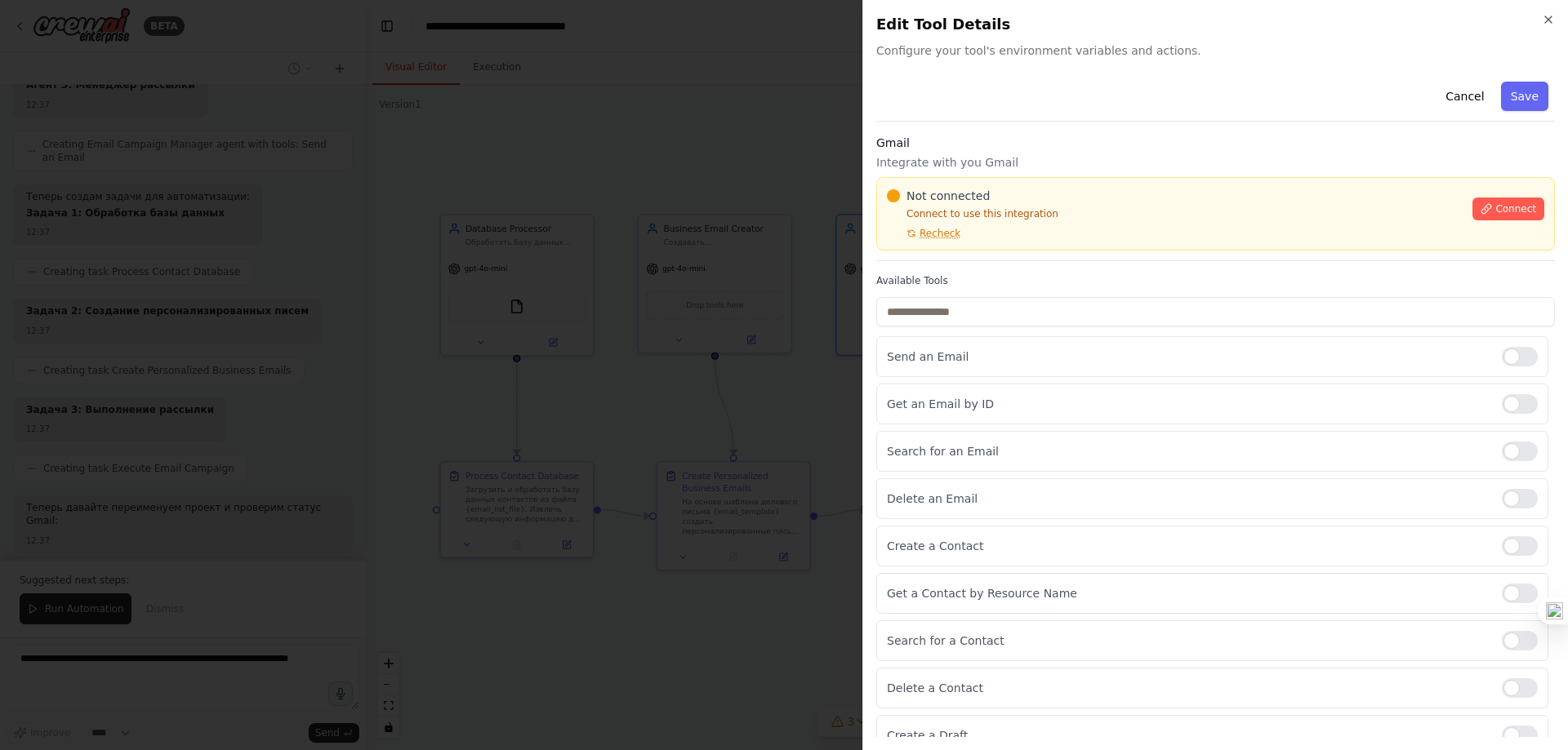
click at [801, 117] on div at bounding box center [784, 375] width 1568 height 750
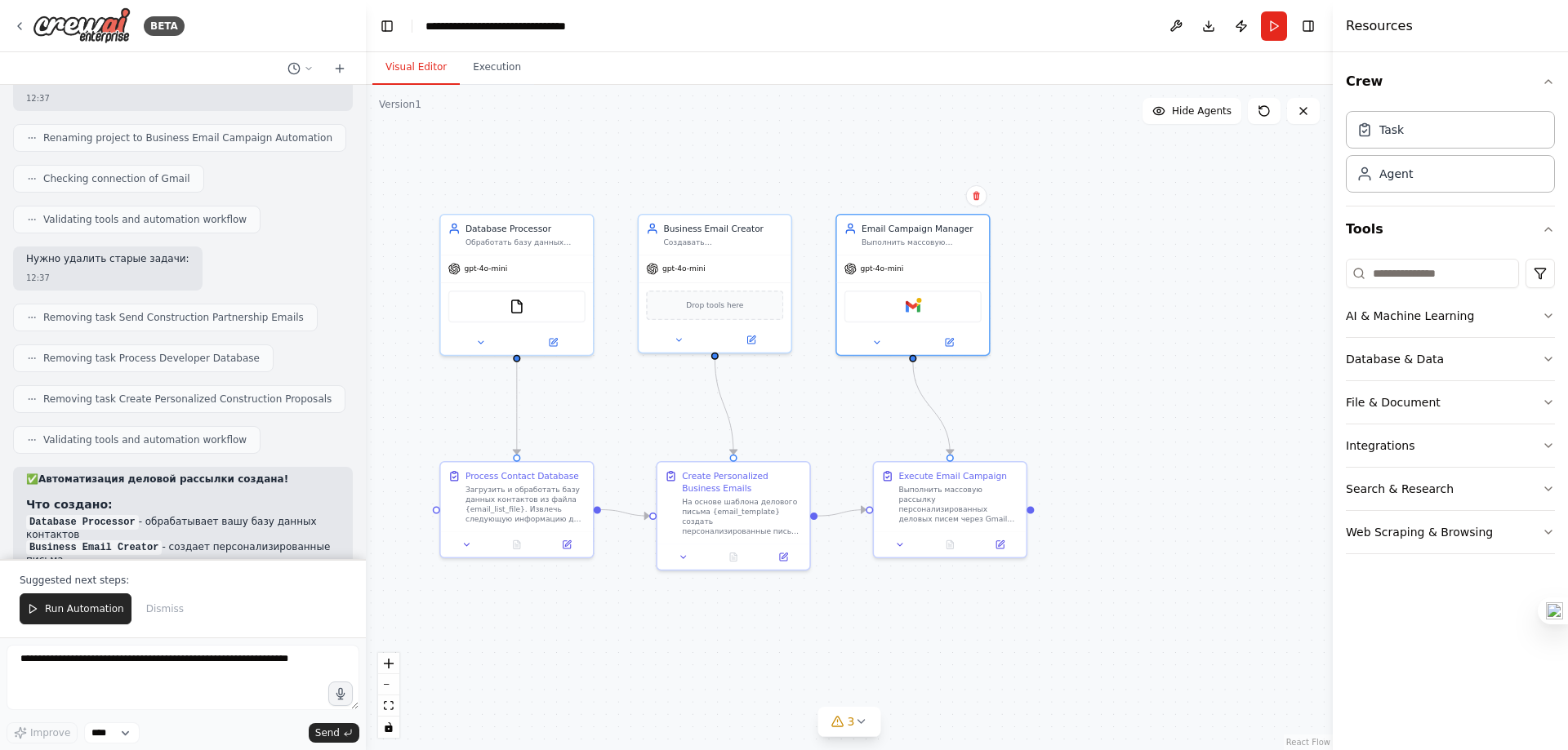
scroll to position [6974, 0]
